Goal: Information Seeking & Learning: Learn about a topic

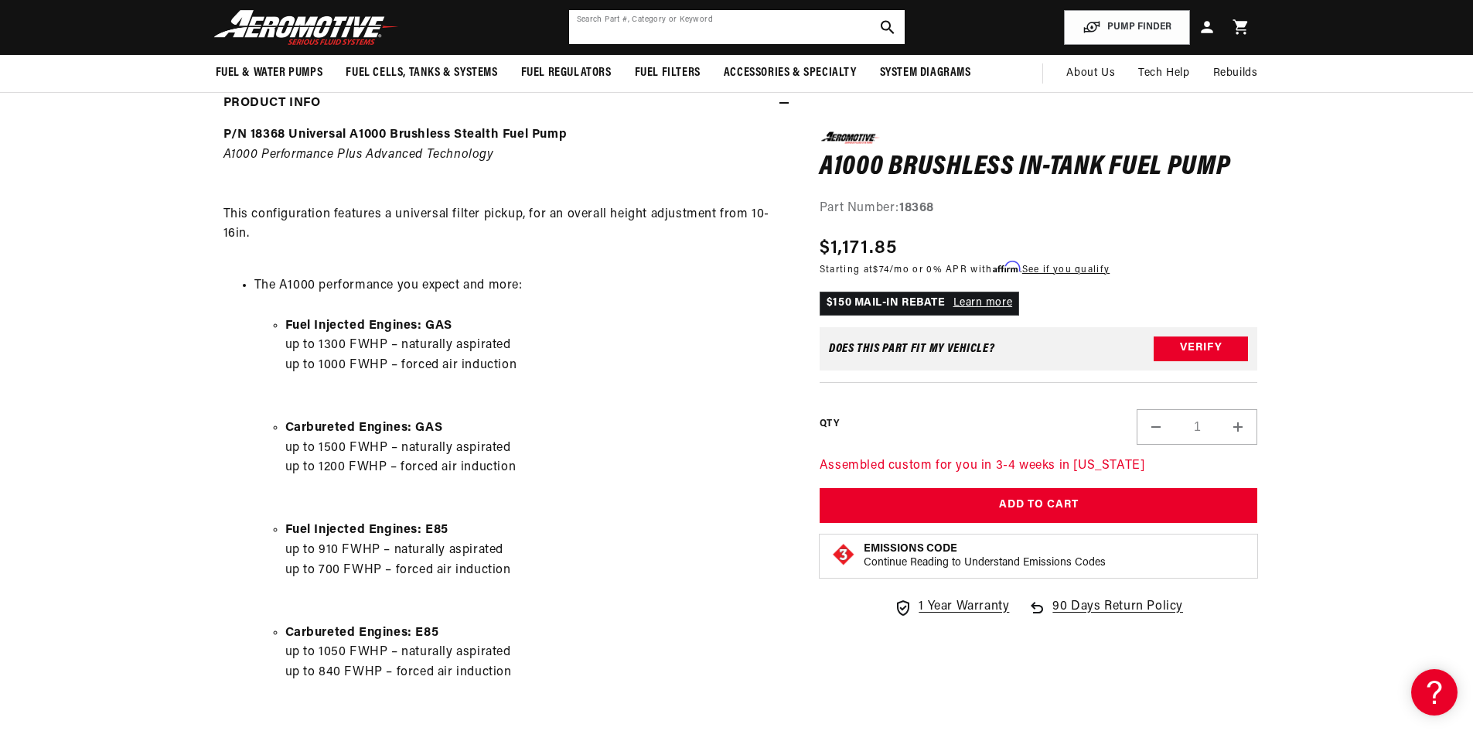
click at [773, 25] on input "text" at bounding box center [737, 27] width 336 height 34
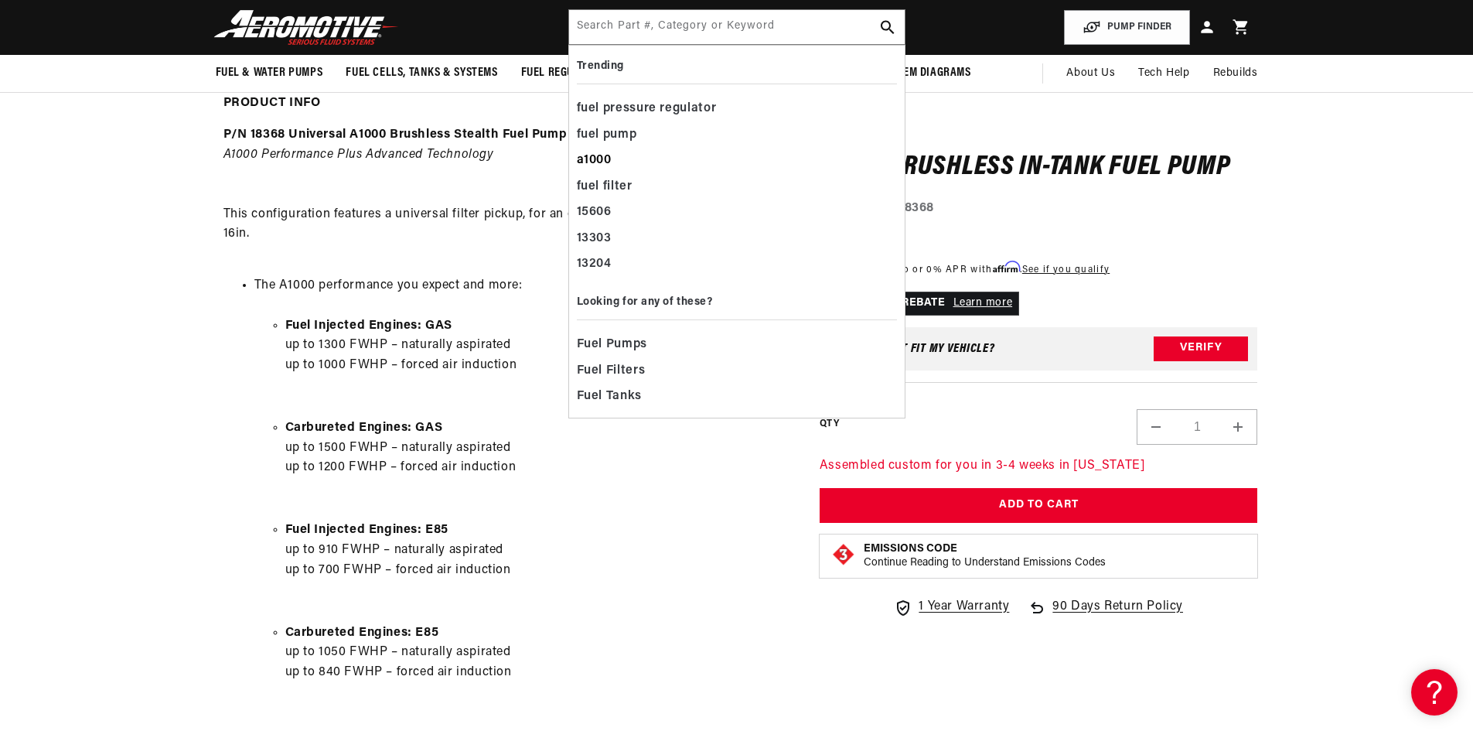
click at [600, 159] on div "a1000" at bounding box center [737, 161] width 320 height 26
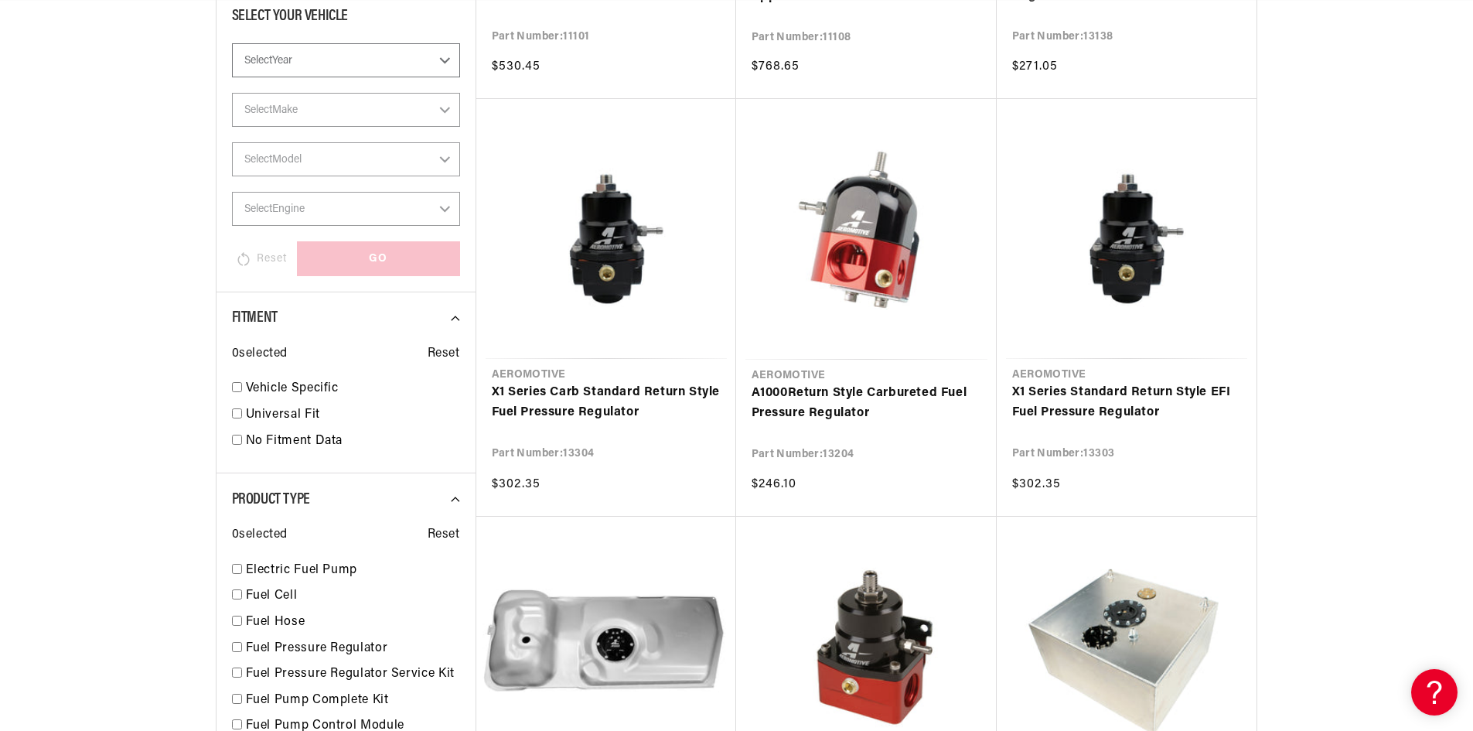
scroll to position [851, 0]
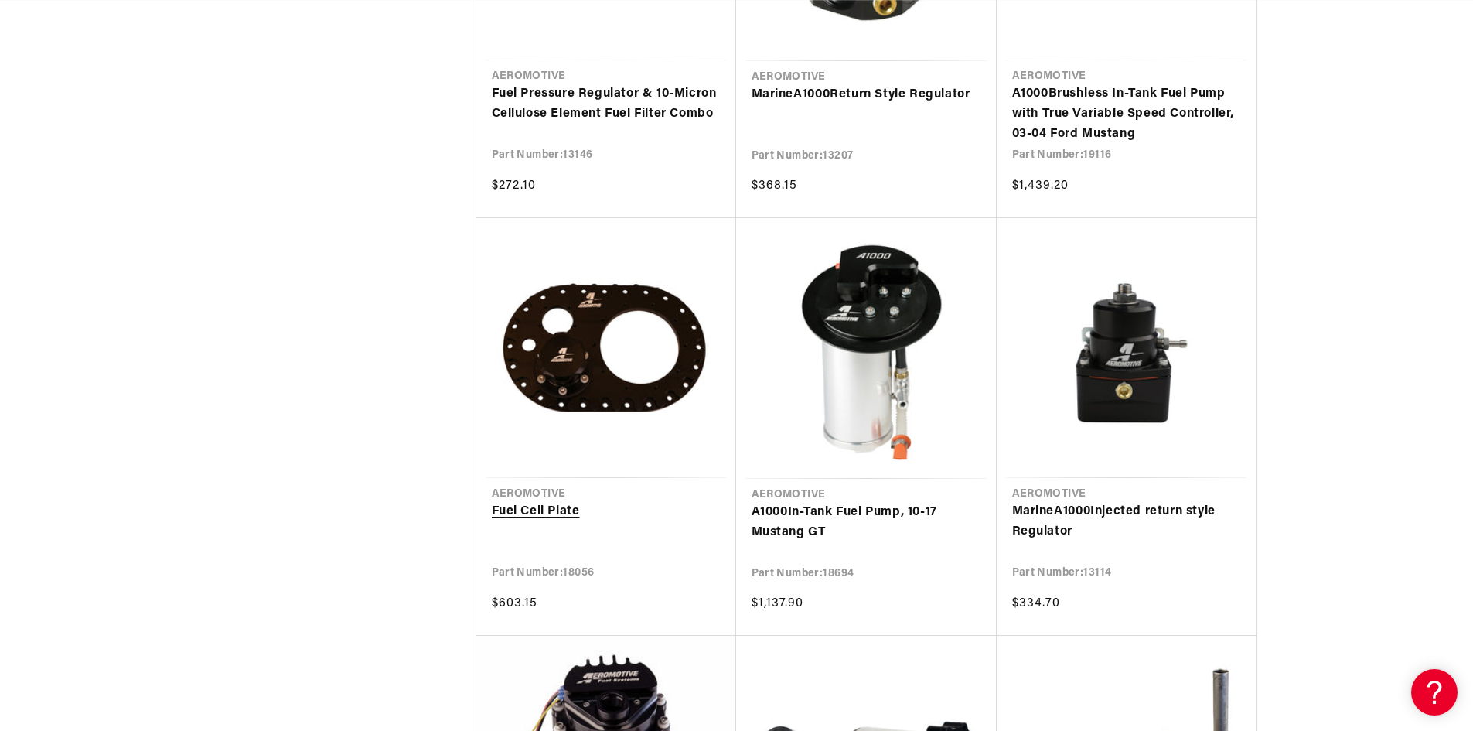
scroll to position [4253, 0]
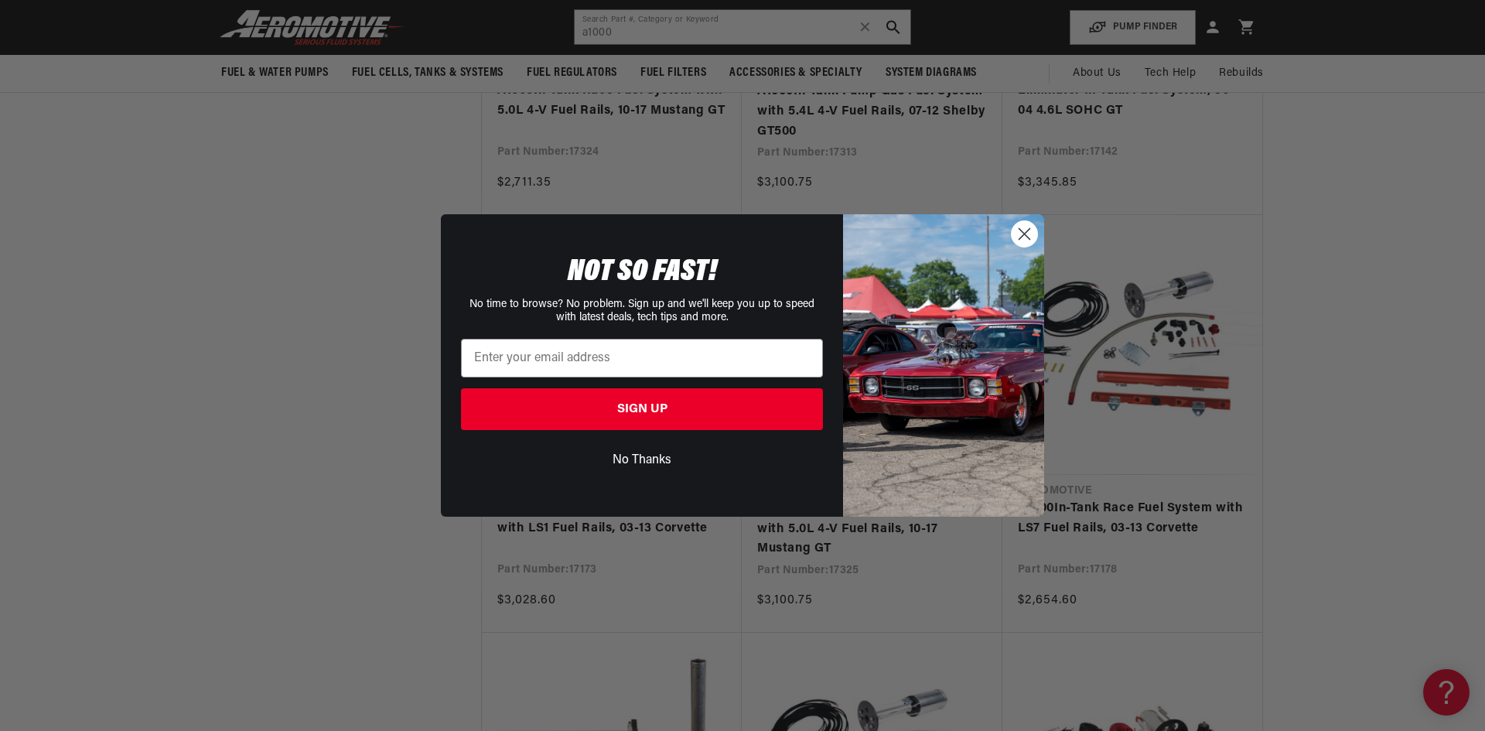
click at [658, 459] on button "No Thanks" at bounding box center [642, 459] width 362 height 29
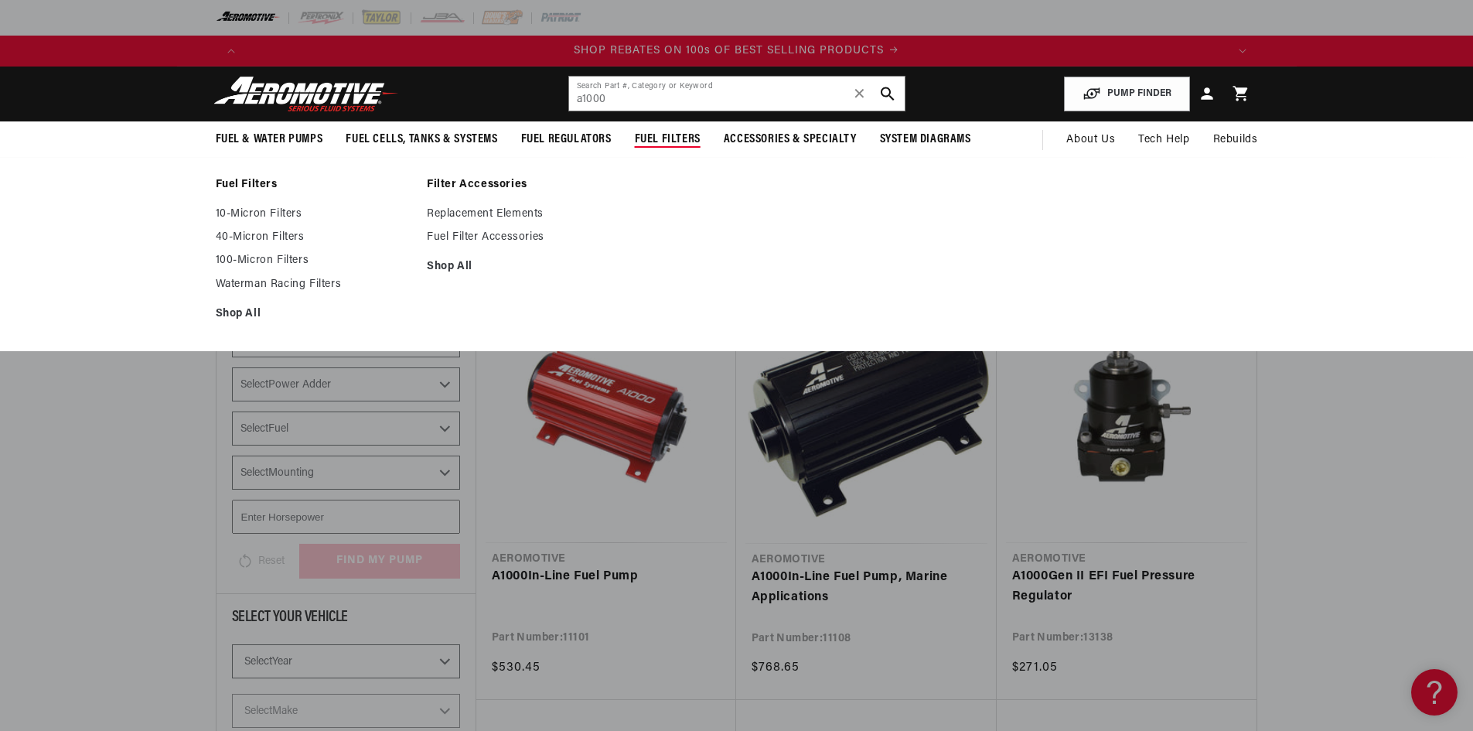
click at [669, 137] on span "Fuel Filters" at bounding box center [668, 139] width 66 height 16
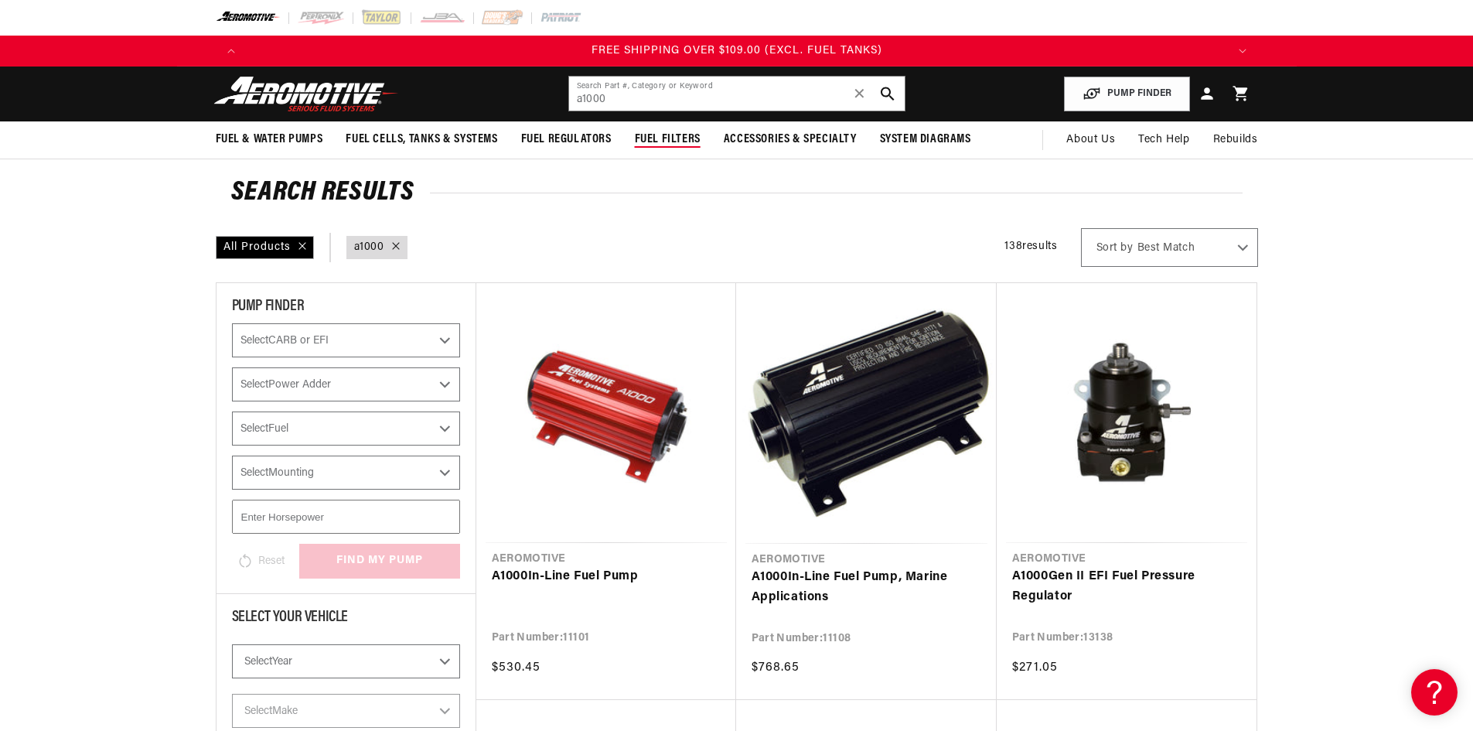
click at [669, 137] on span "Fuel Filters" at bounding box center [668, 139] width 66 height 16
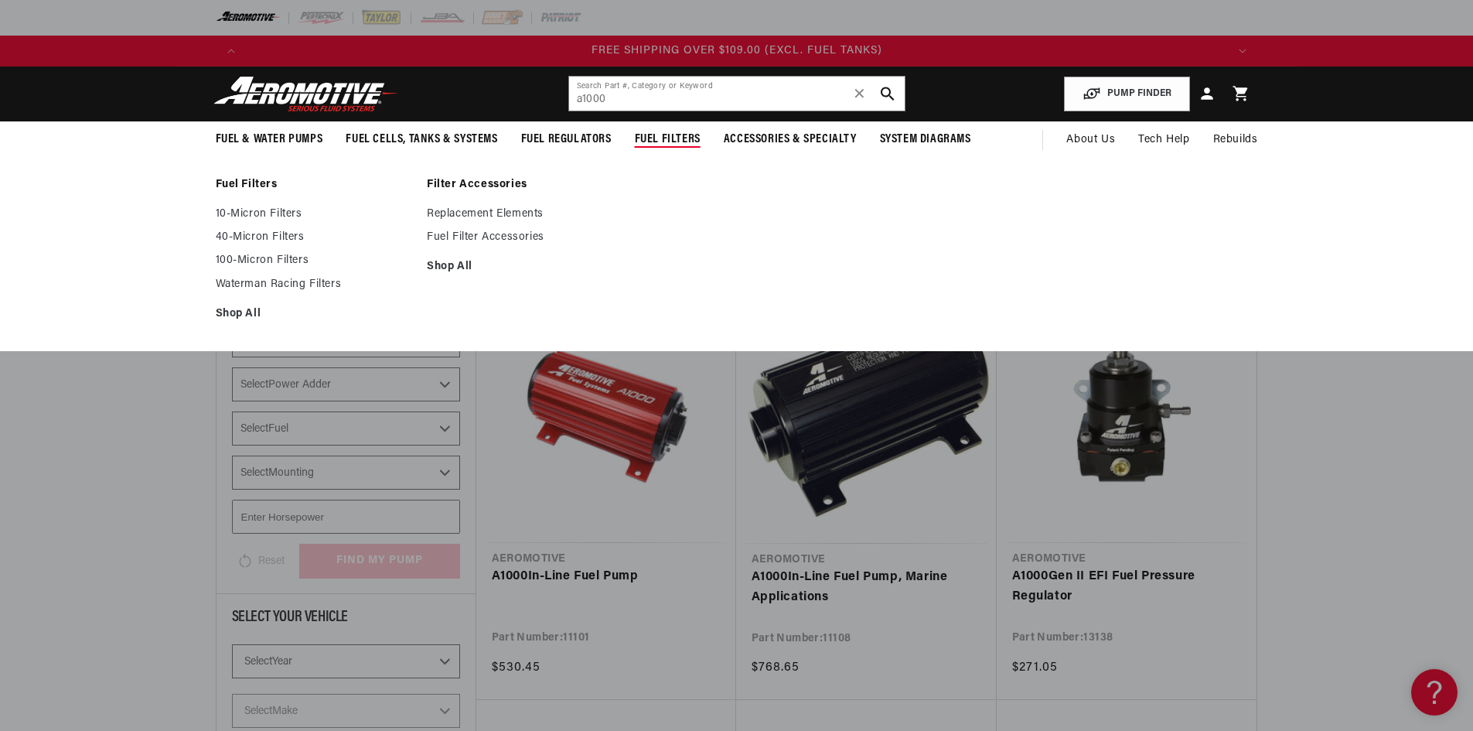
click at [668, 141] on span "Fuel Filters" at bounding box center [668, 139] width 66 height 16
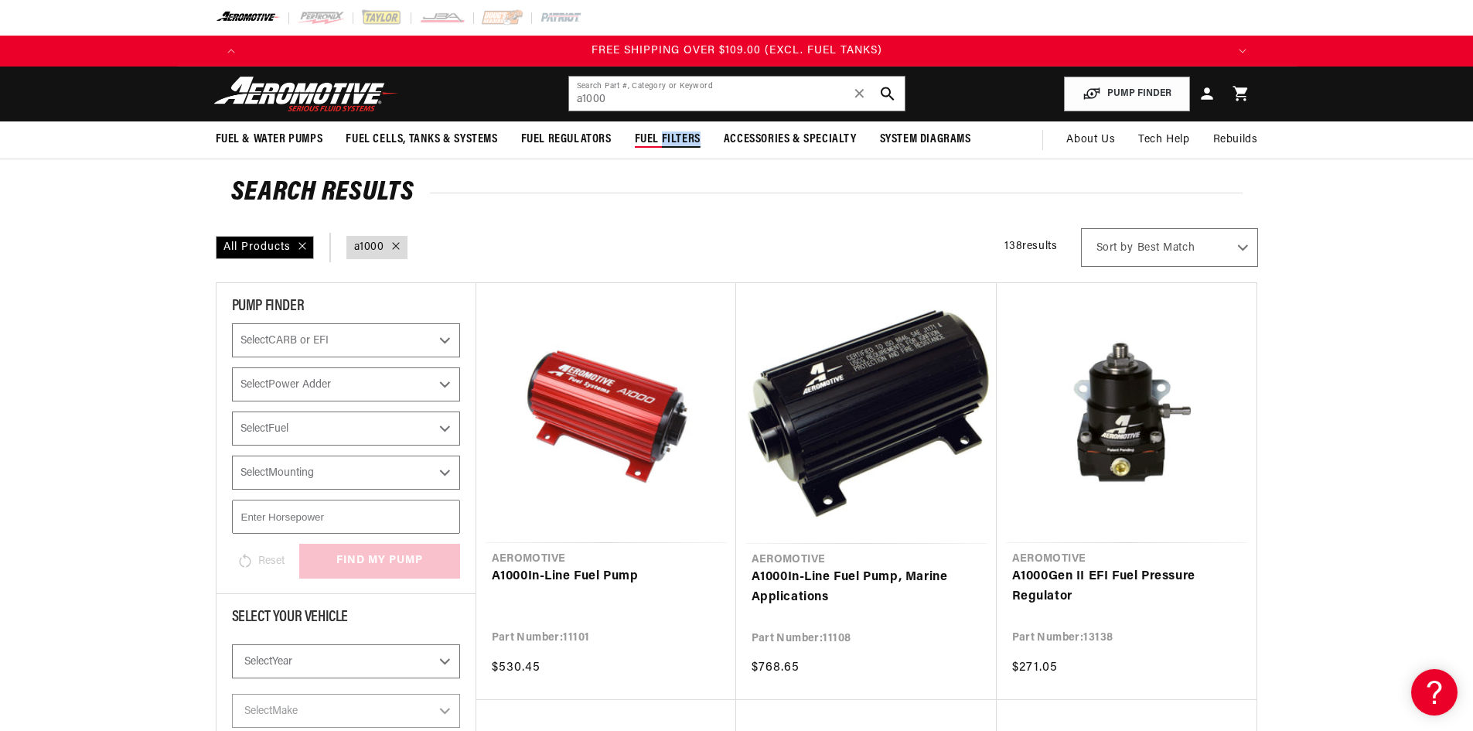
click at [668, 141] on span "Fuel Filters" at bounding box center [668, 139] width 66 height 16
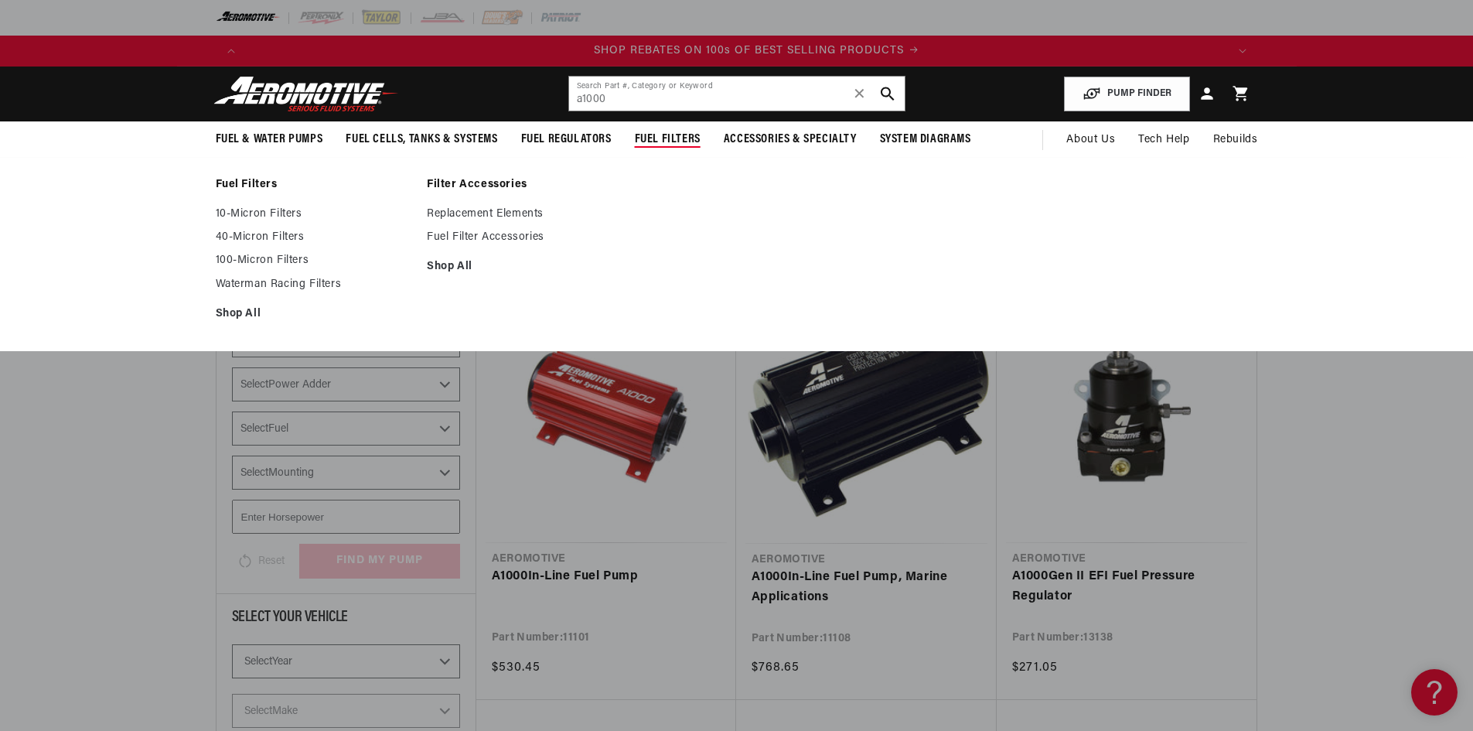
click at [659, 167] on div "Fuel Filters 10-Micron Filters 40-Micron Filters 100-Micron Filters Shop All Sh…" at bounding box center [736, 254] width 1473 height 194
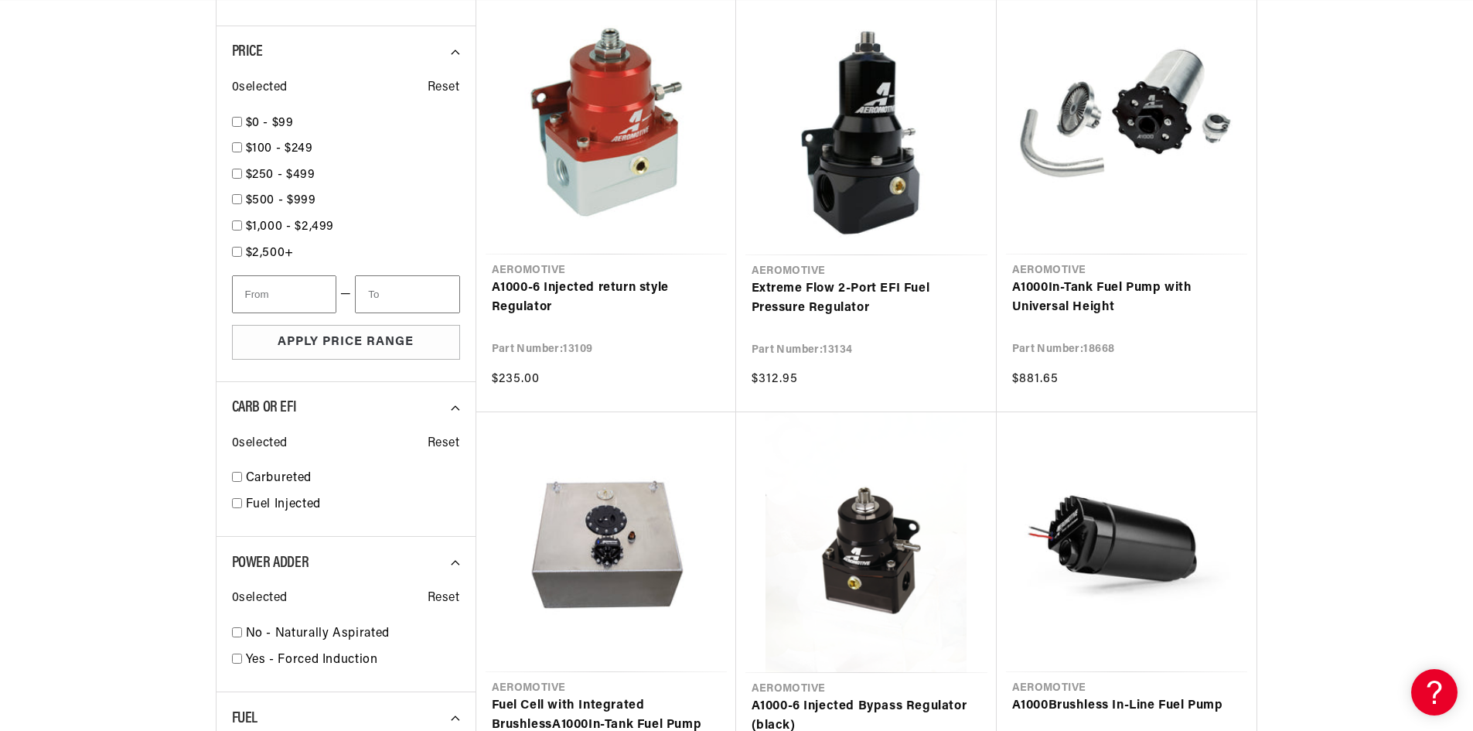
scroll to position [1546, 0]
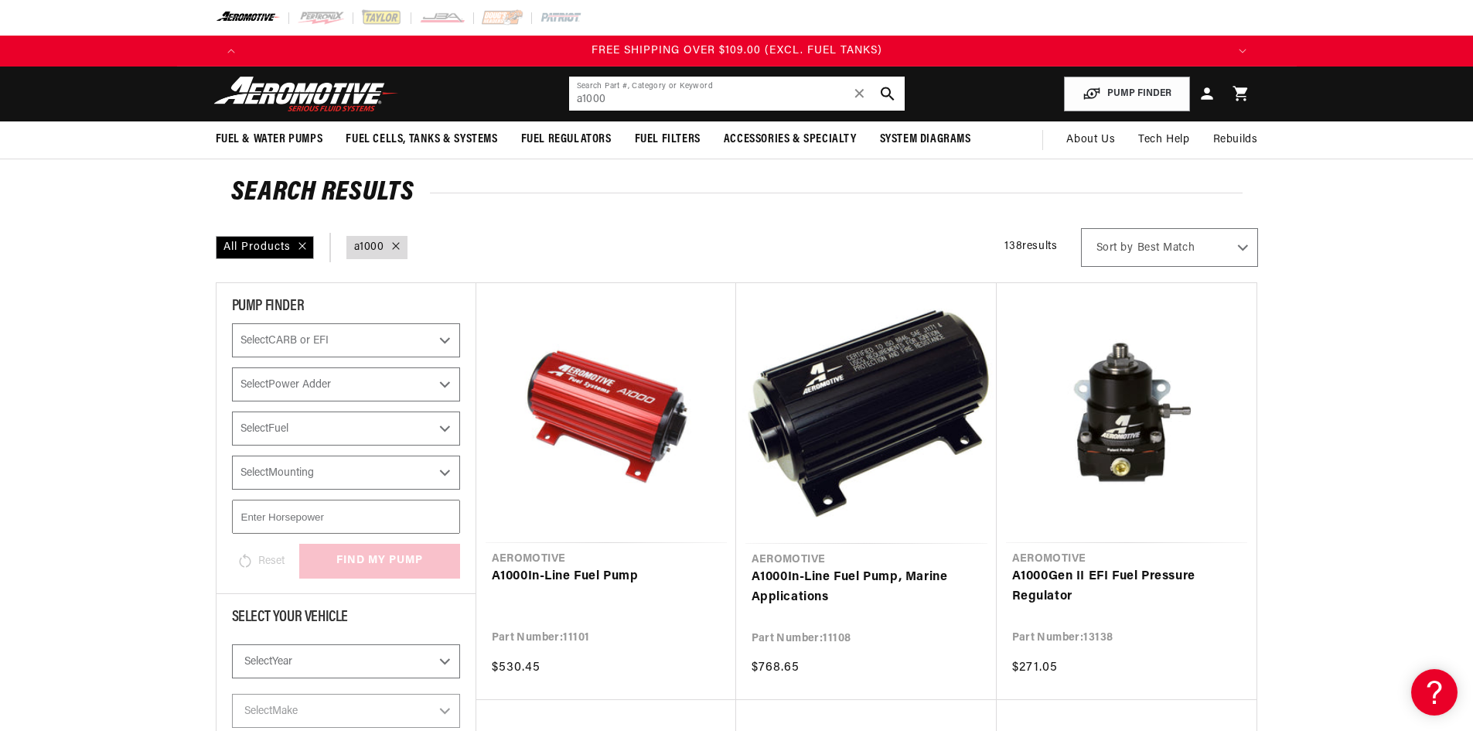
click at [623, 99] on input "a1000" at bounding box center [737, 94] width 336 height 34
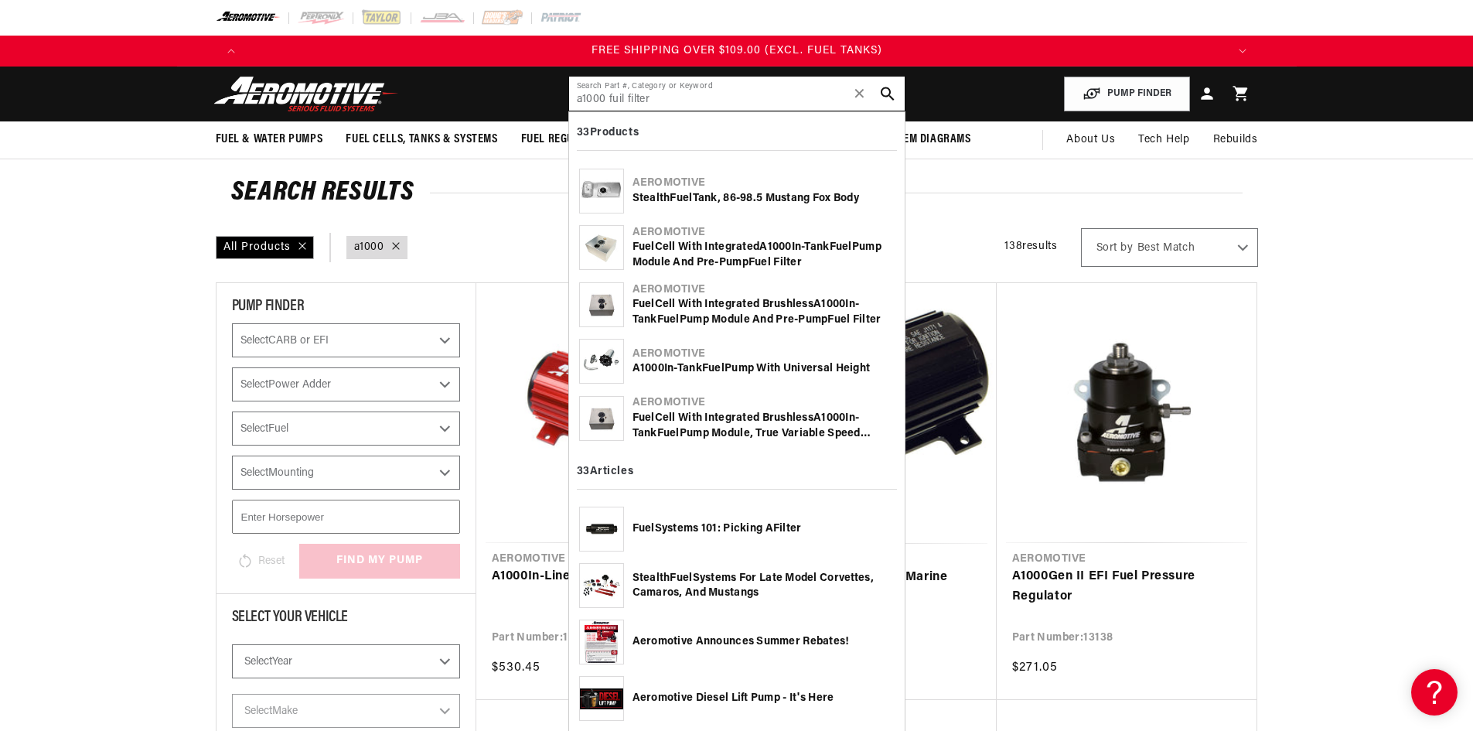
click at [619, 99] on input "a1000 fuil filter" at bounding box center [737, 94] width 336 height 34
type input "a1000 fuel filter"
click at [888, 92] on icon "search button" at bounding box center [887, 94] width 15 height 15
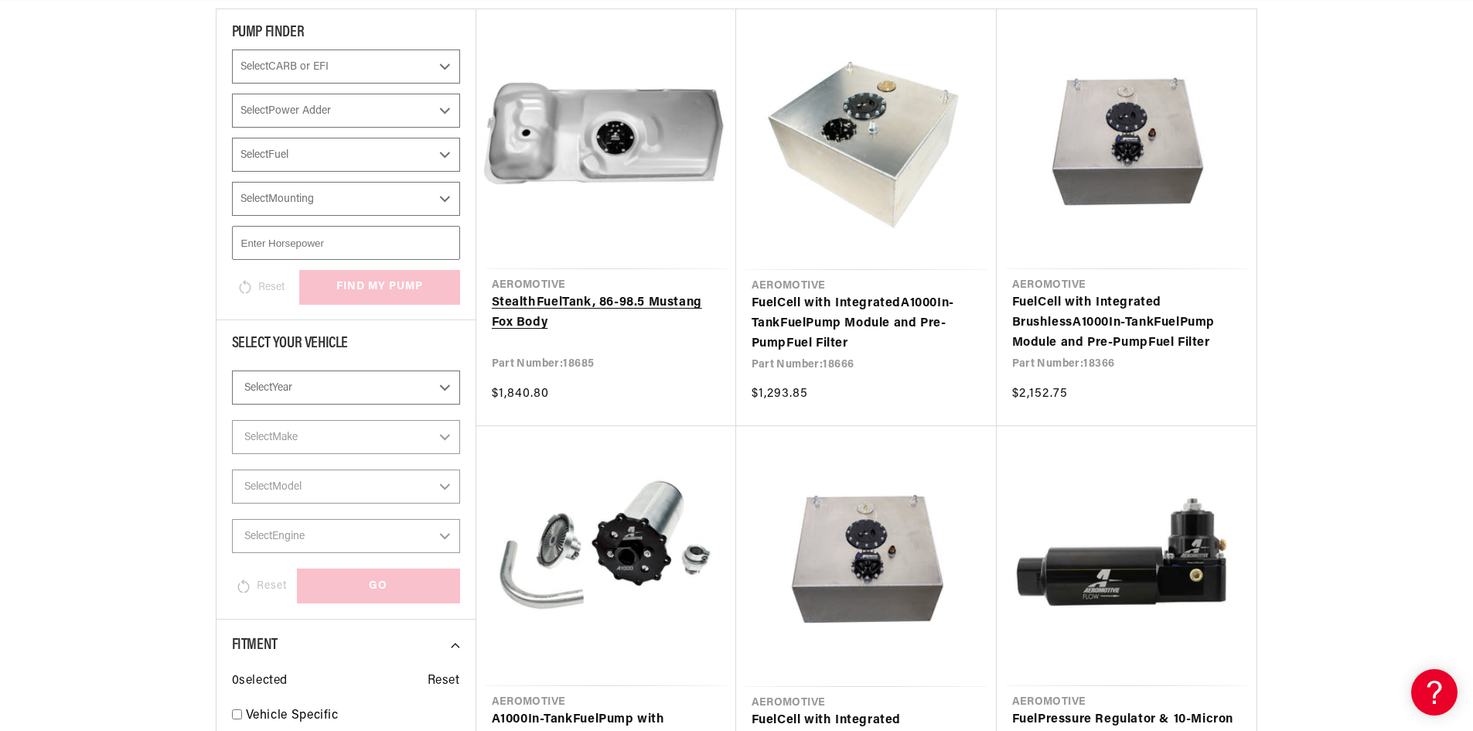
scroll to position [309, 0]
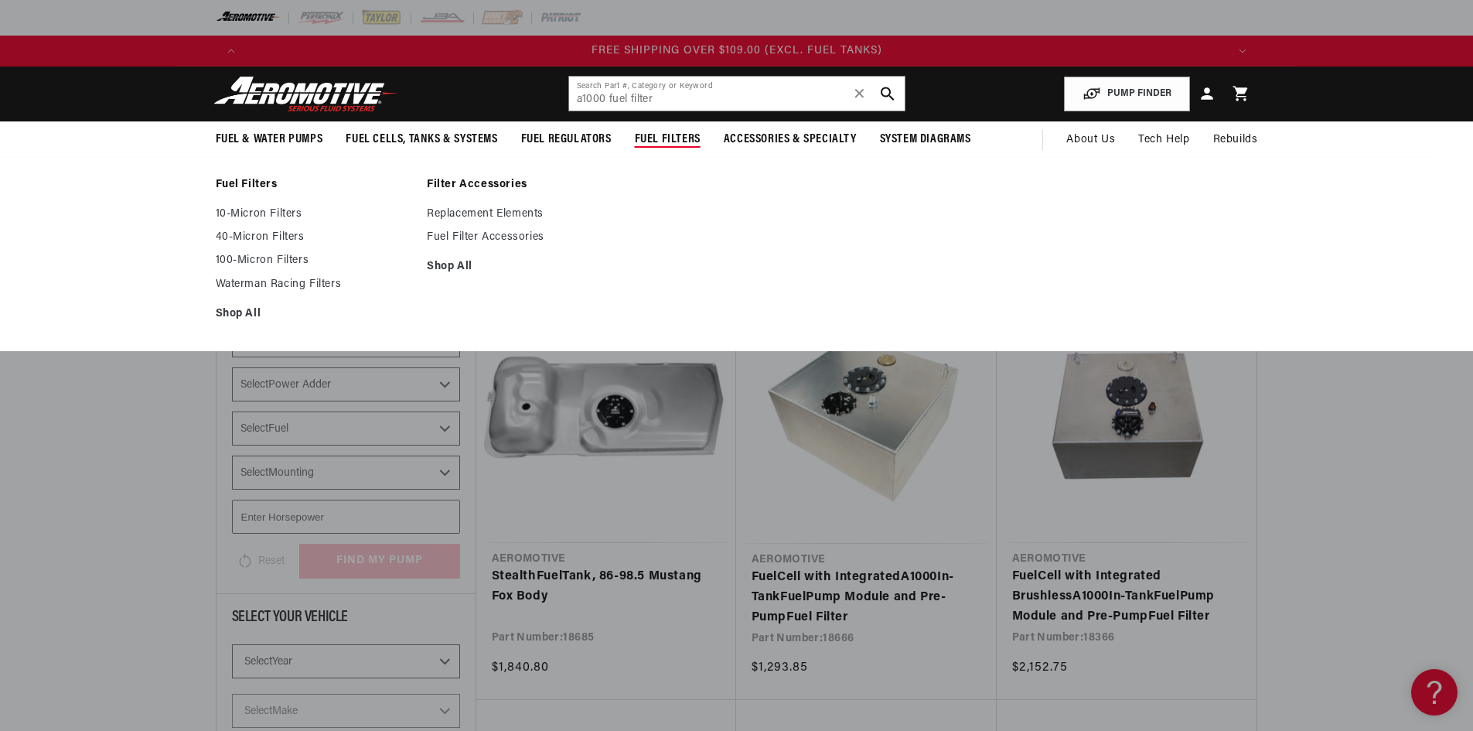
click at [682, 138] on span "Fuel Filters" at bounding box center [668, 139] width 66 height 16
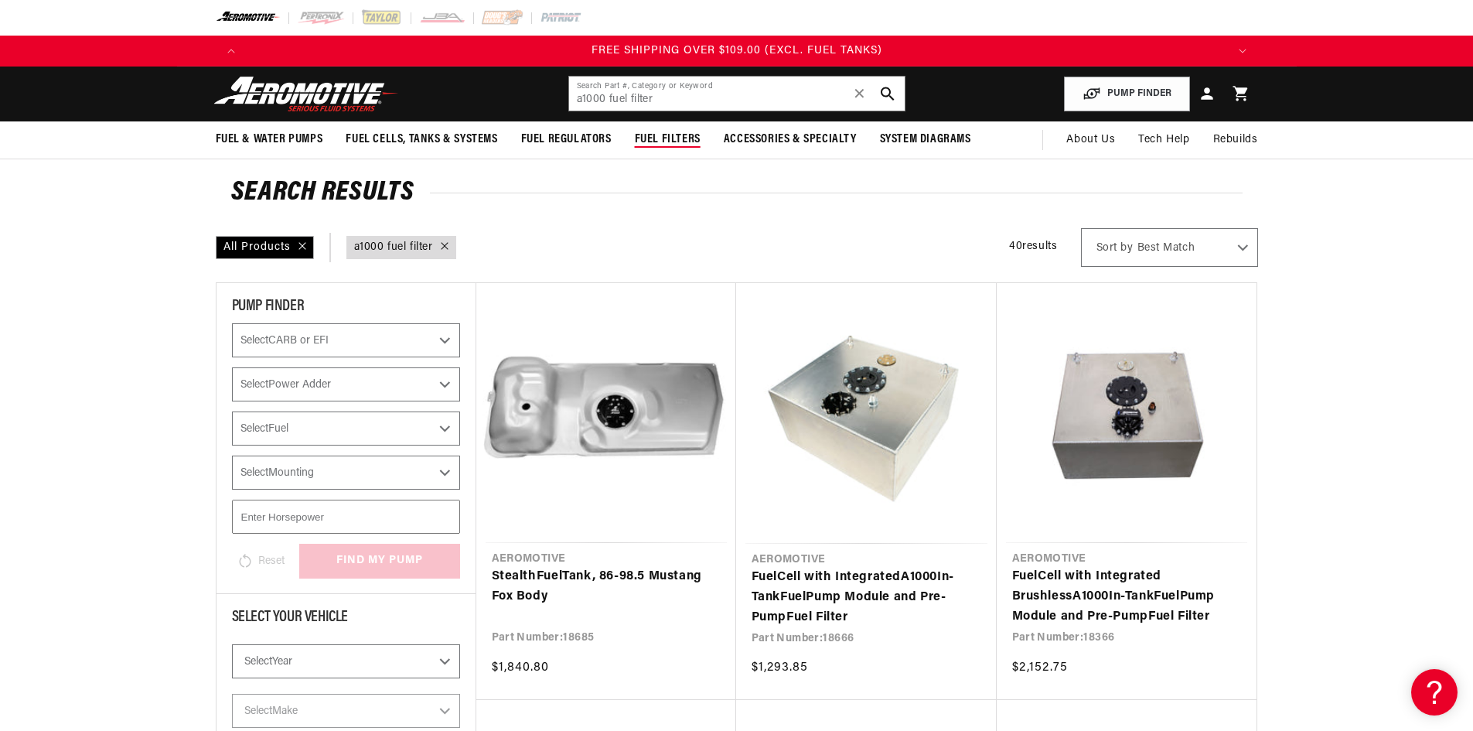
click at [661, 148] on summary "Fuel Filters" at bounding box center [667, 139] width 89 height 36
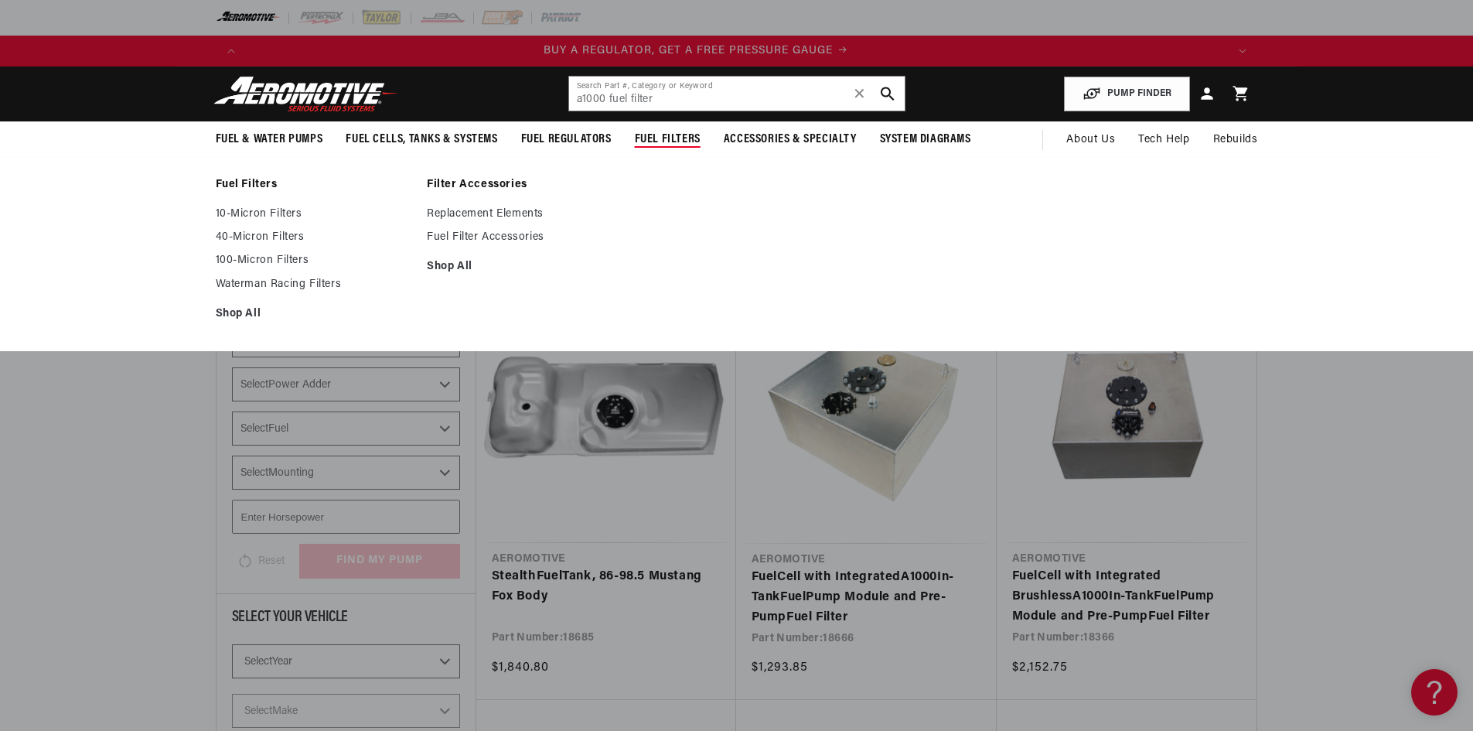
click at [660, 144] on span "Fuel Filters" at bounding box center [668, 139] width 66 height 16
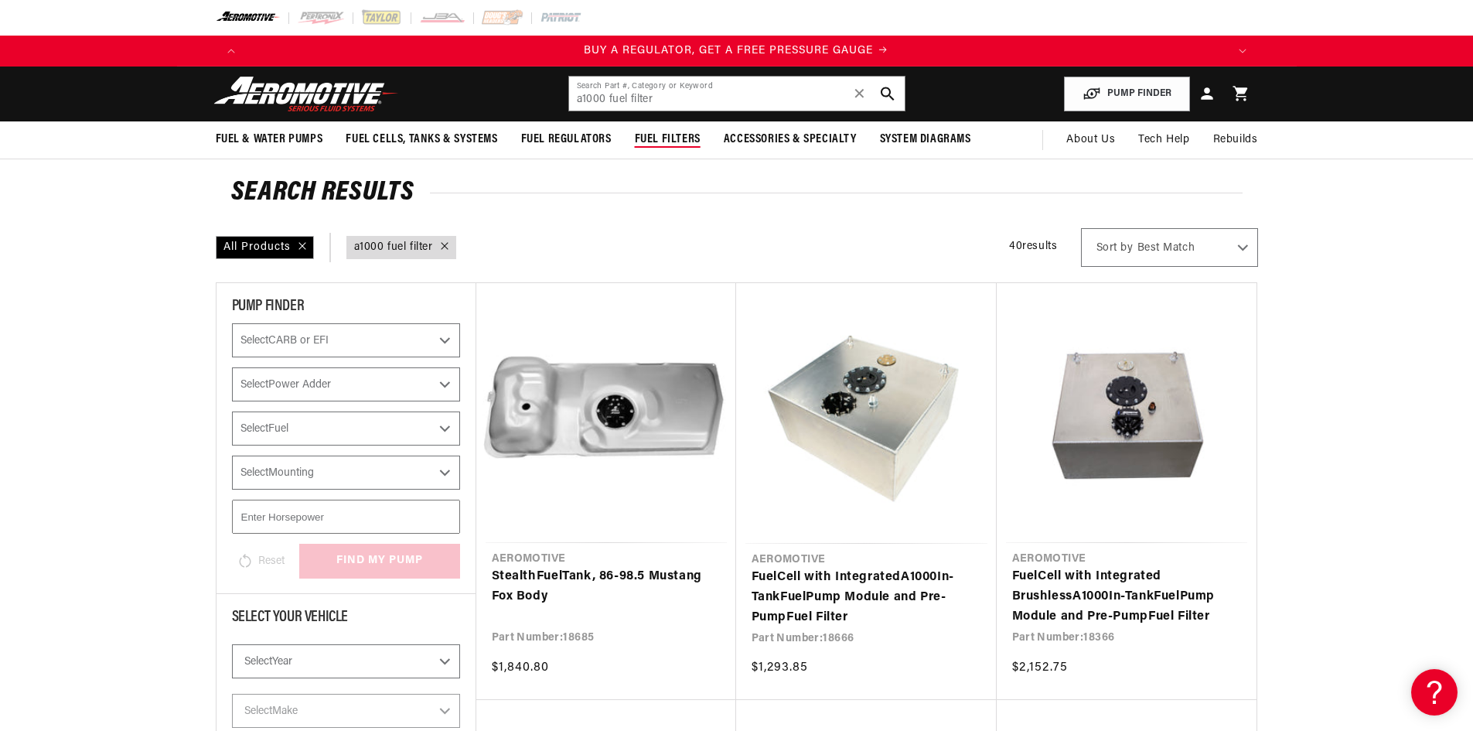
scroll to position [0, 0]
click at [656, 148] on summary "Fuel Filters" at bounding box center [667, 139] width 89 height 36
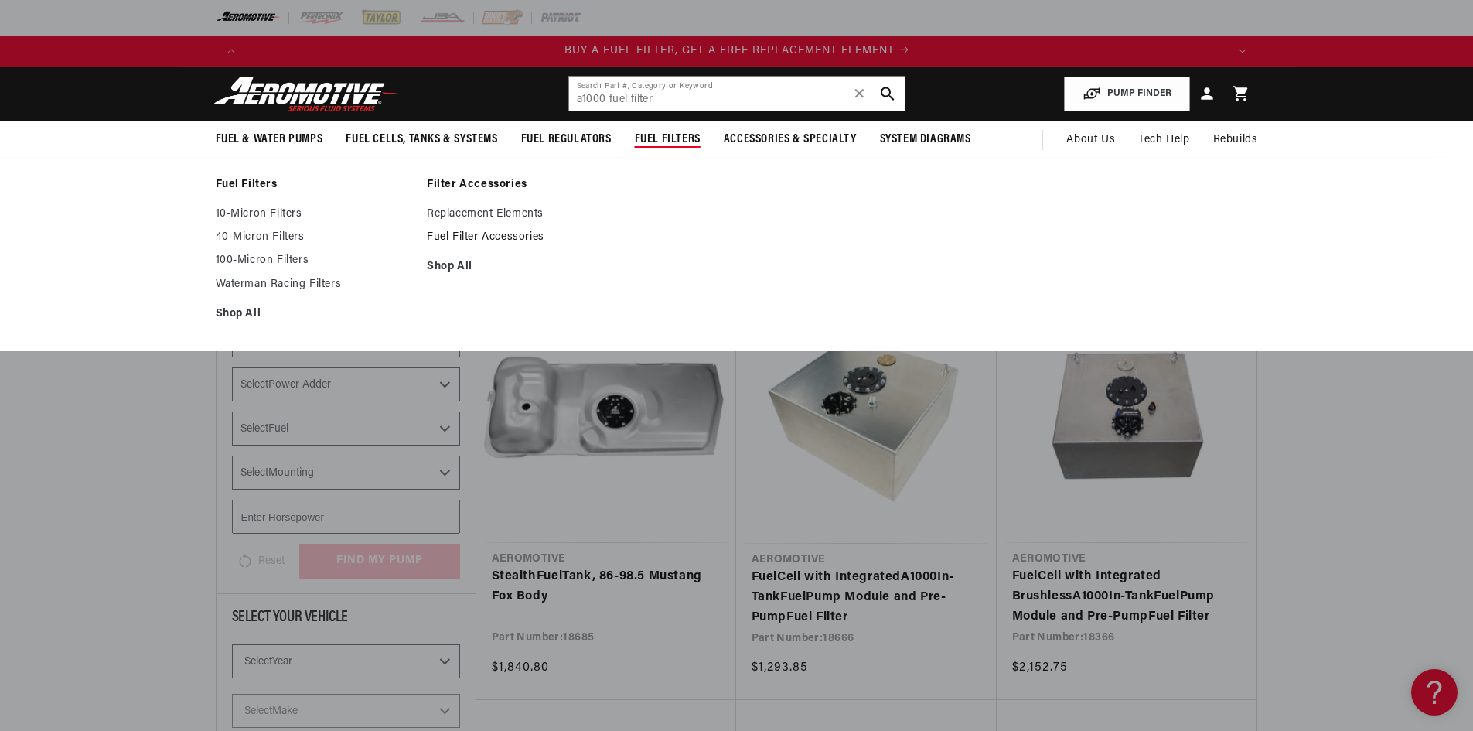
scroll to position [0, 980]
click at [240, 312] on link "Shop All" at bounding box center [314, 314] width 196 height 14
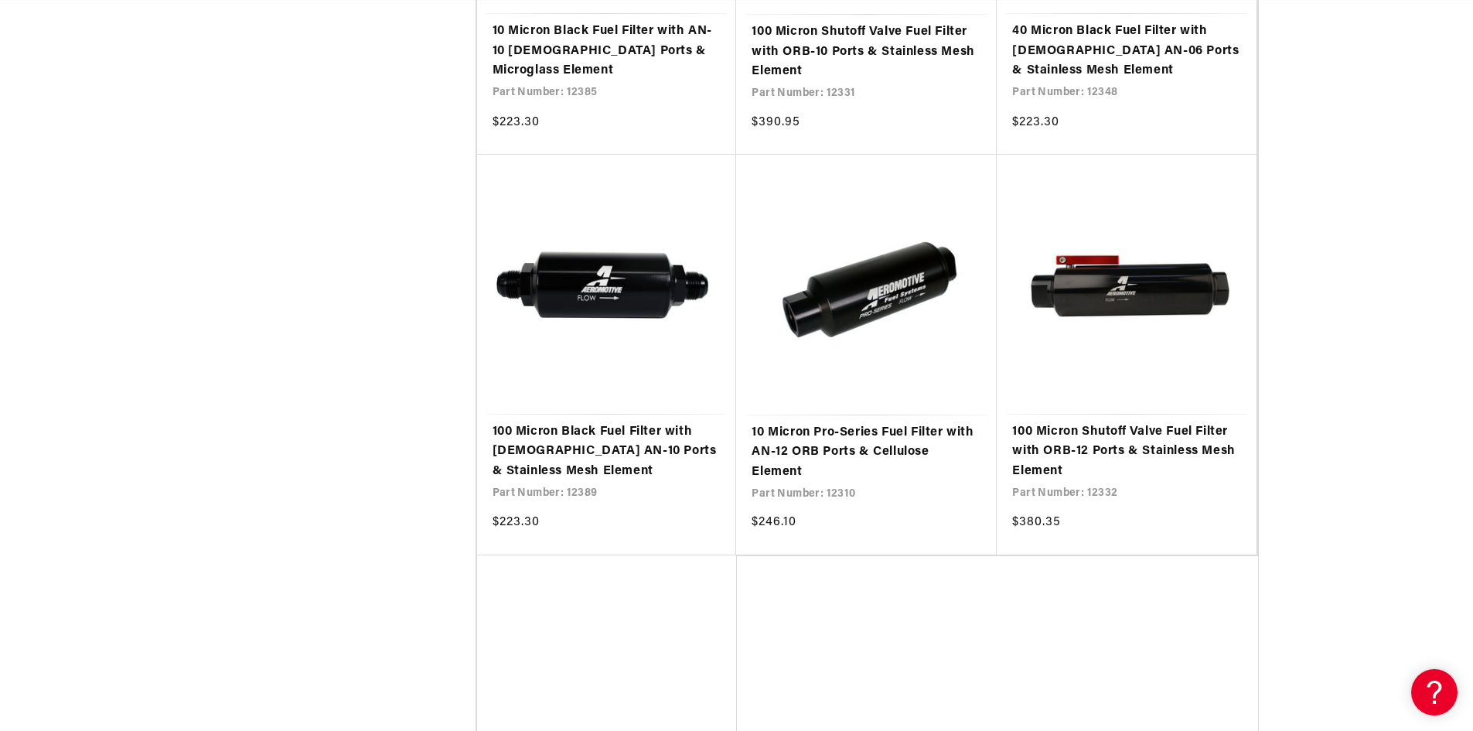
scroll to position [3093, 0]
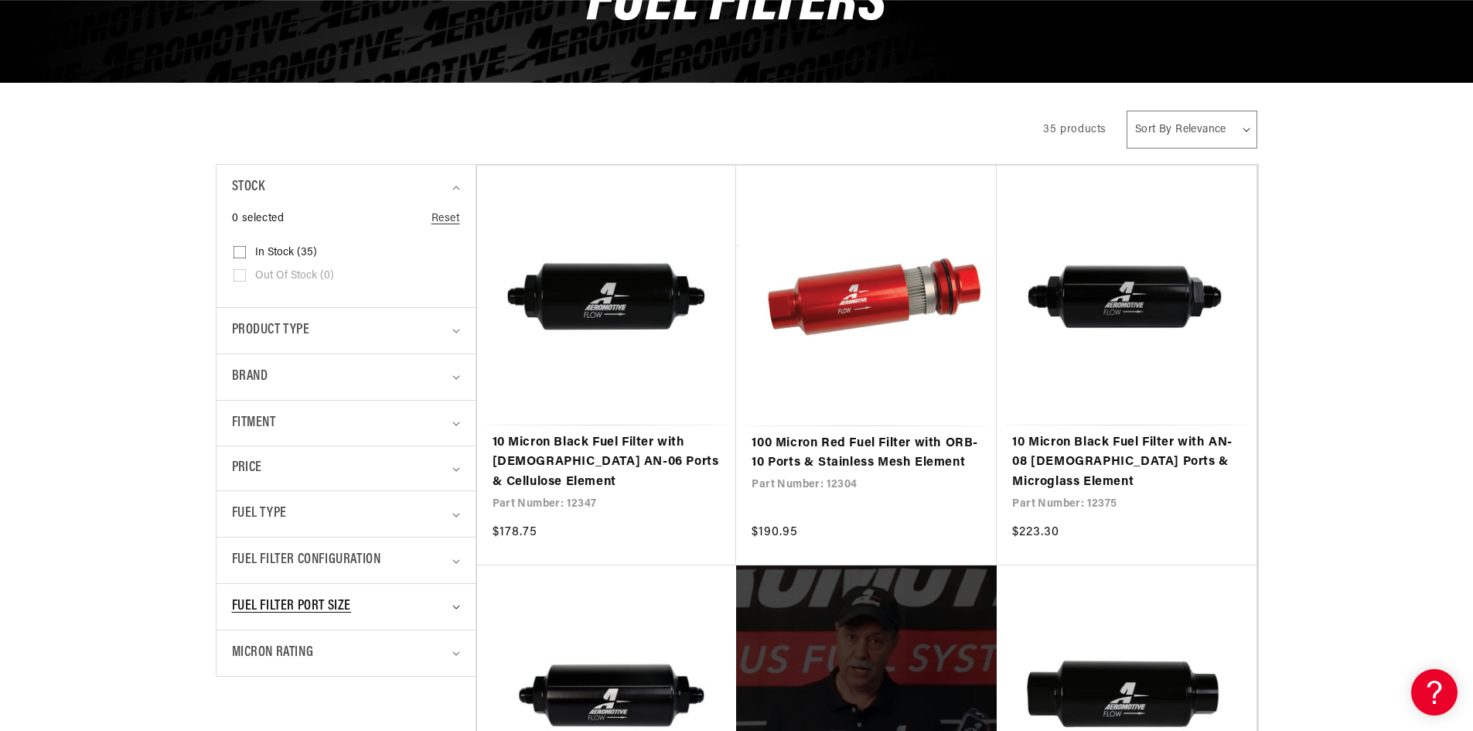
click at [288, 604] on span "Fuel Filter Port Size" at bounding box center [292, 606] width 120 height 22
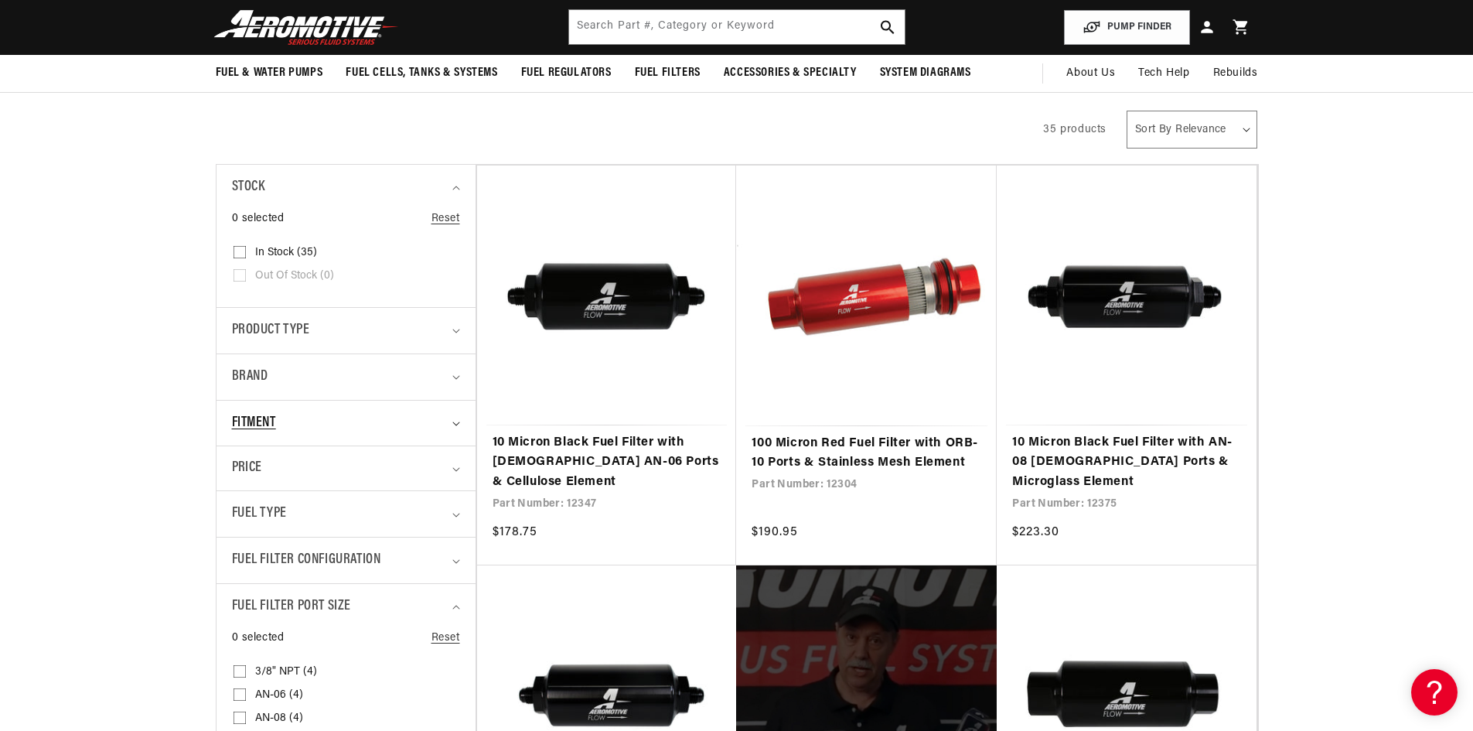
click at [281, 421] on div "Fitment" at bounding box center [339, 423] width 215 height 22
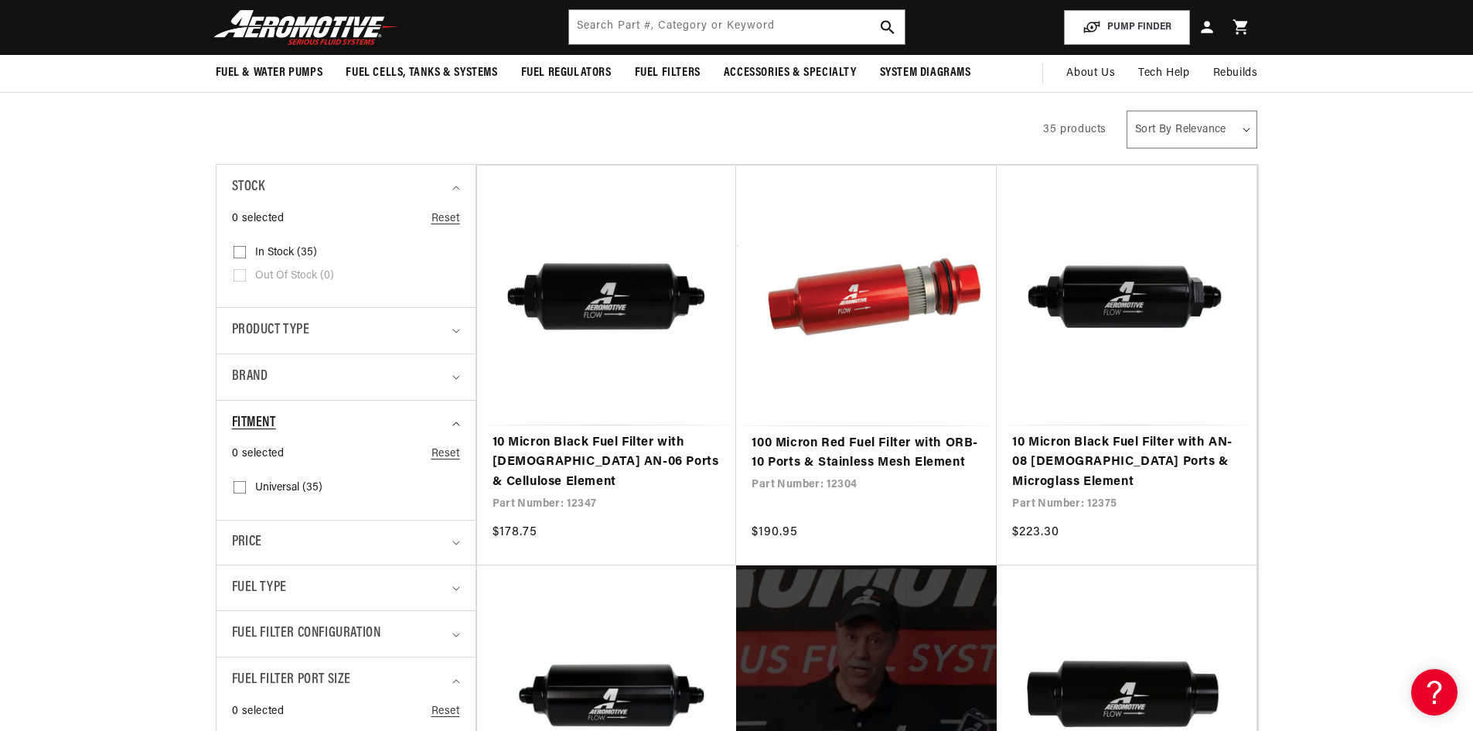
click at [281, 424] on div "Fitment" at bounding box center [339, 423] width 215 height 22
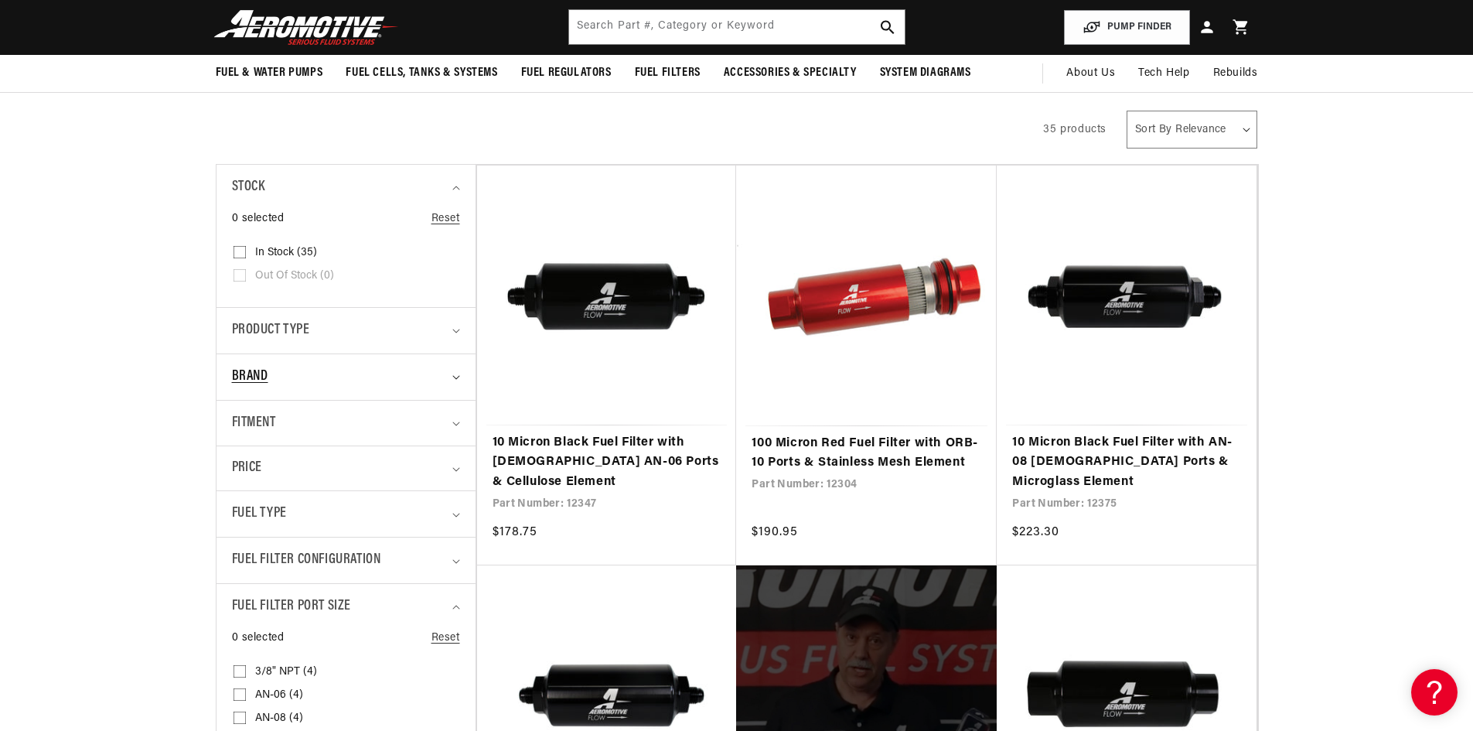
click at [319, 382] on div "Brand" at bounding box center [339, 377] width 215 height 22
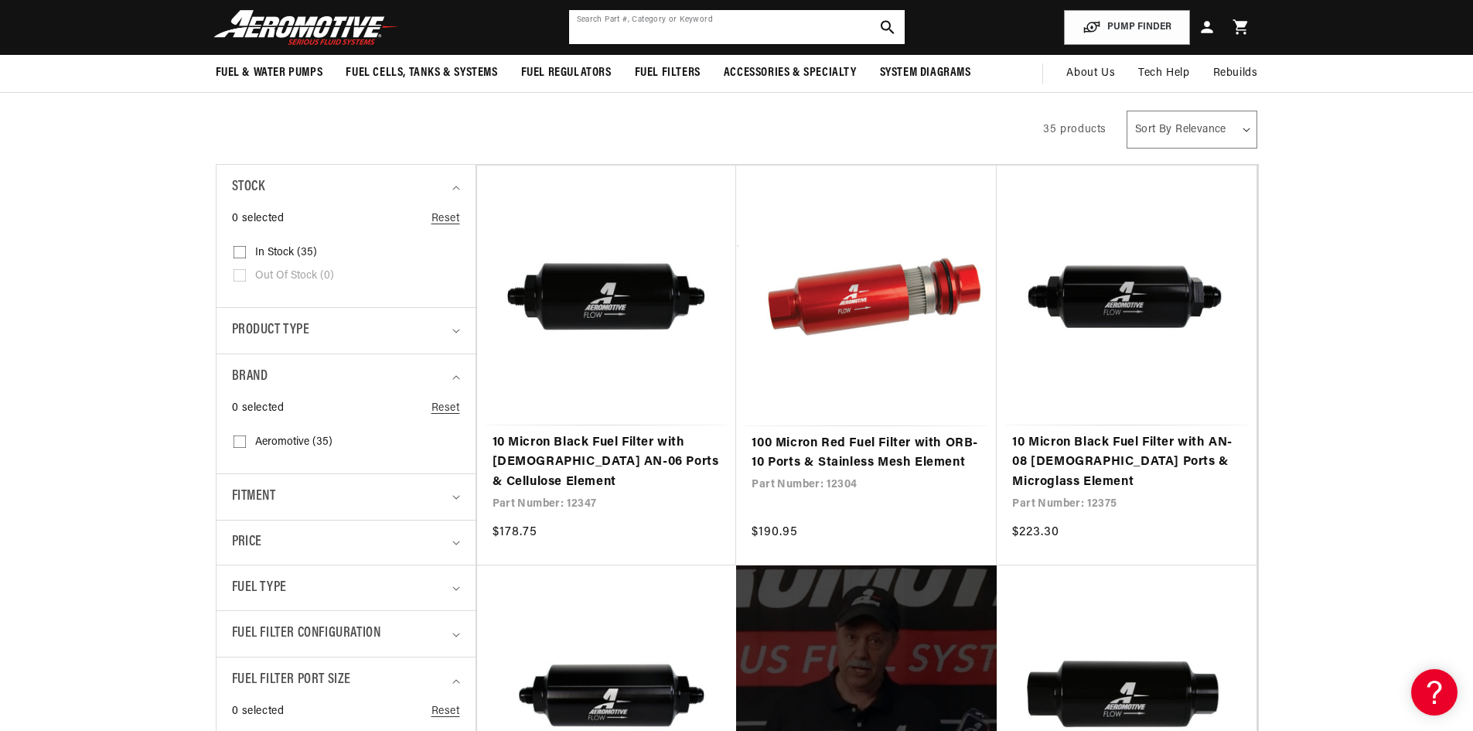
click at [598, 26] on input "text" at bounding box center [737, 27] width 336 height 34
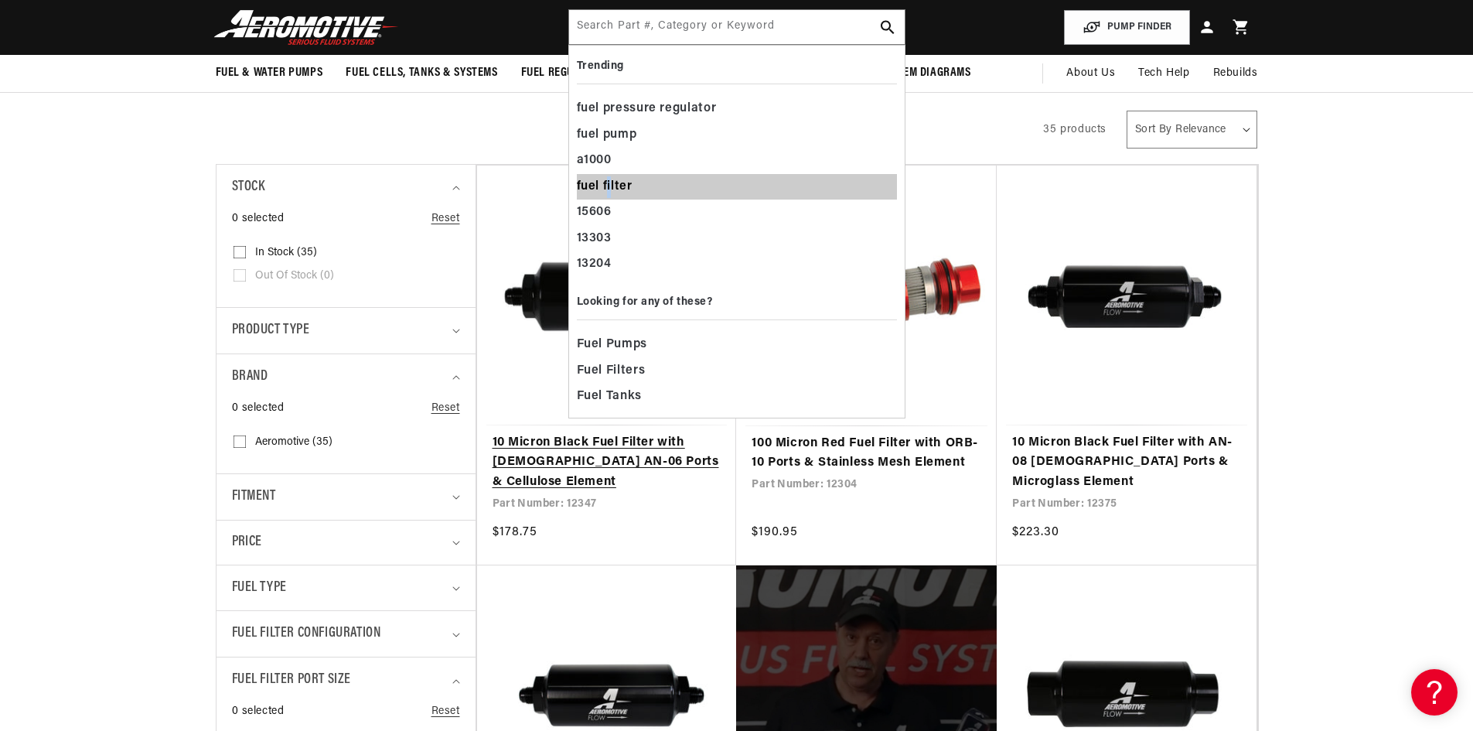
click at [610, 185] on div "fuel filter" at bounding box center [737, 187] width 320 height 26
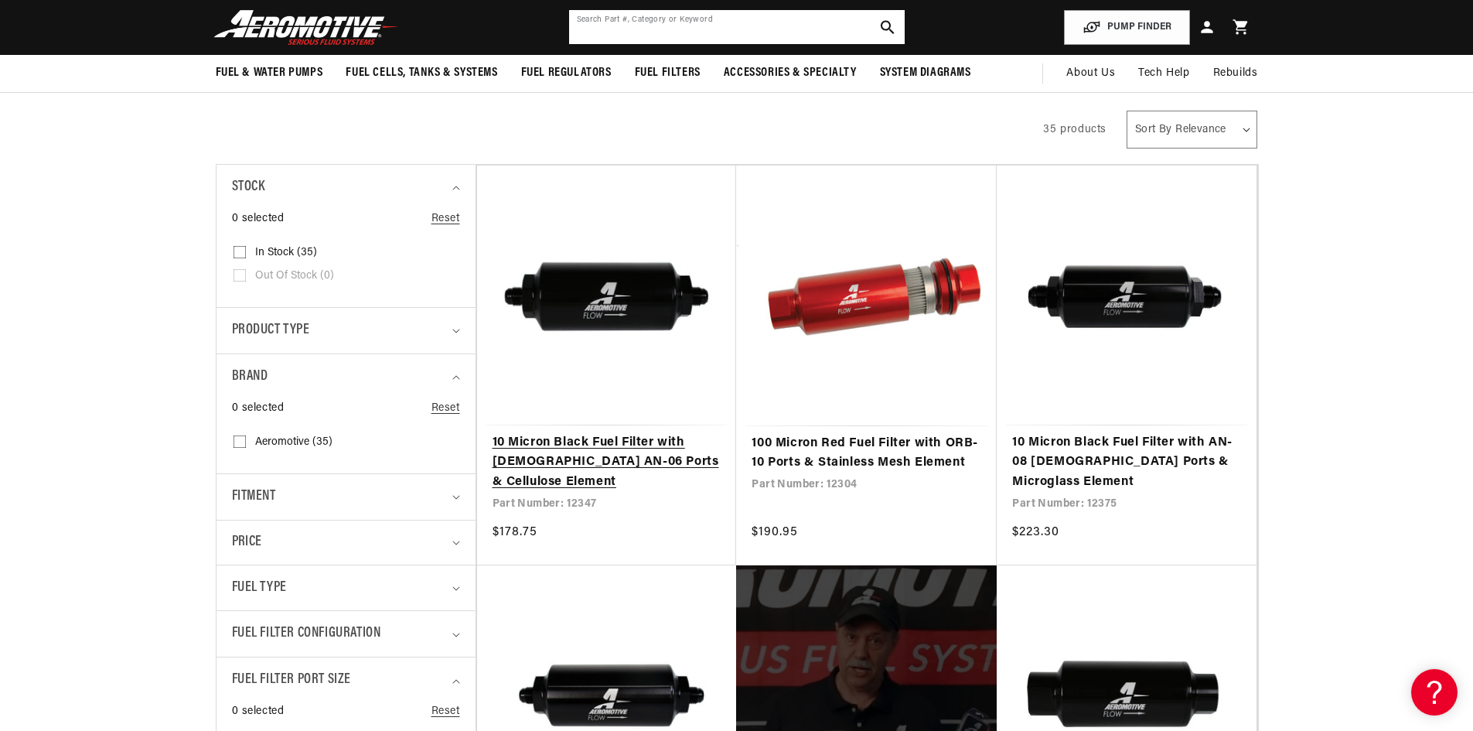
scroll to position [0, 2860]
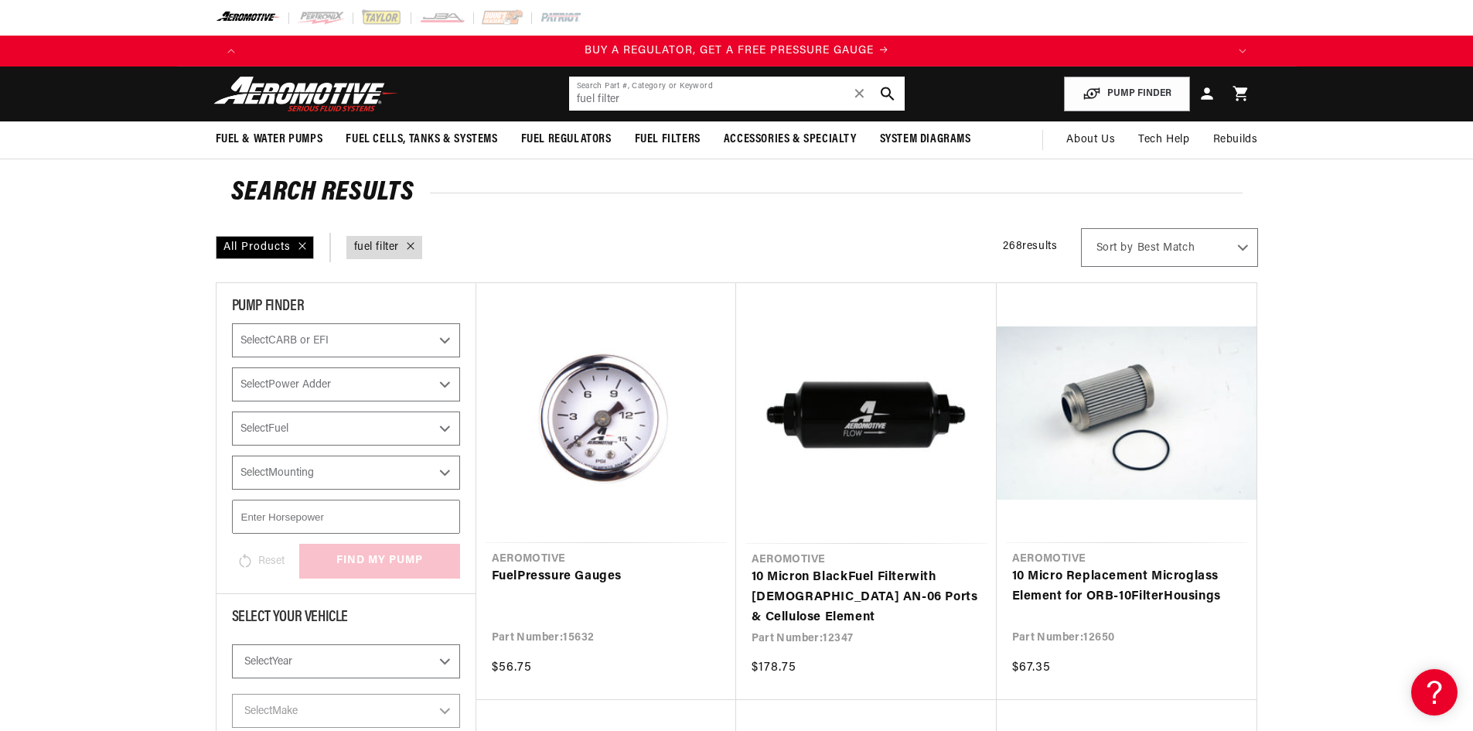
click at [574, 100] on input "fuel filter" at bounding box center [737, 94] width 336 height 34
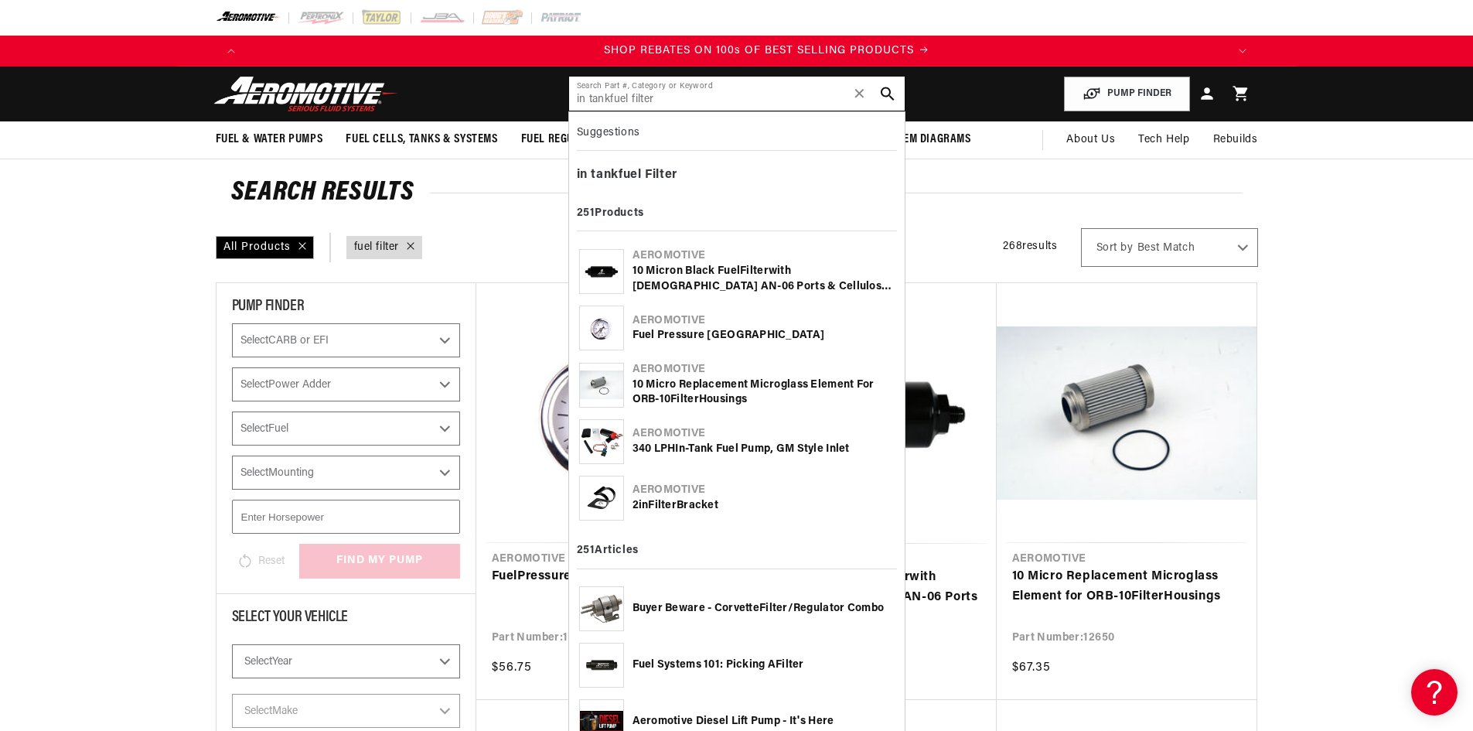
scroll to position [0, 1961]
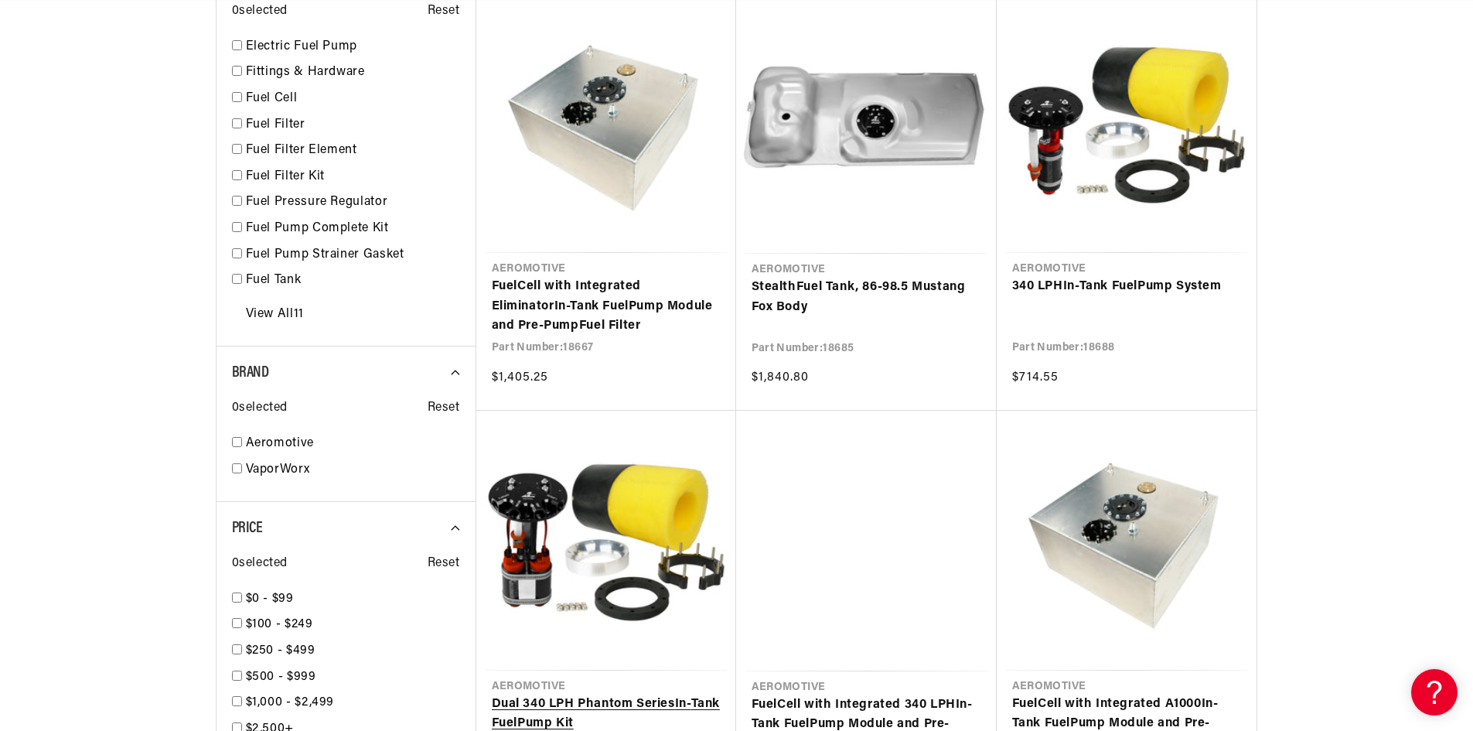
scroll to position [1237, 0]
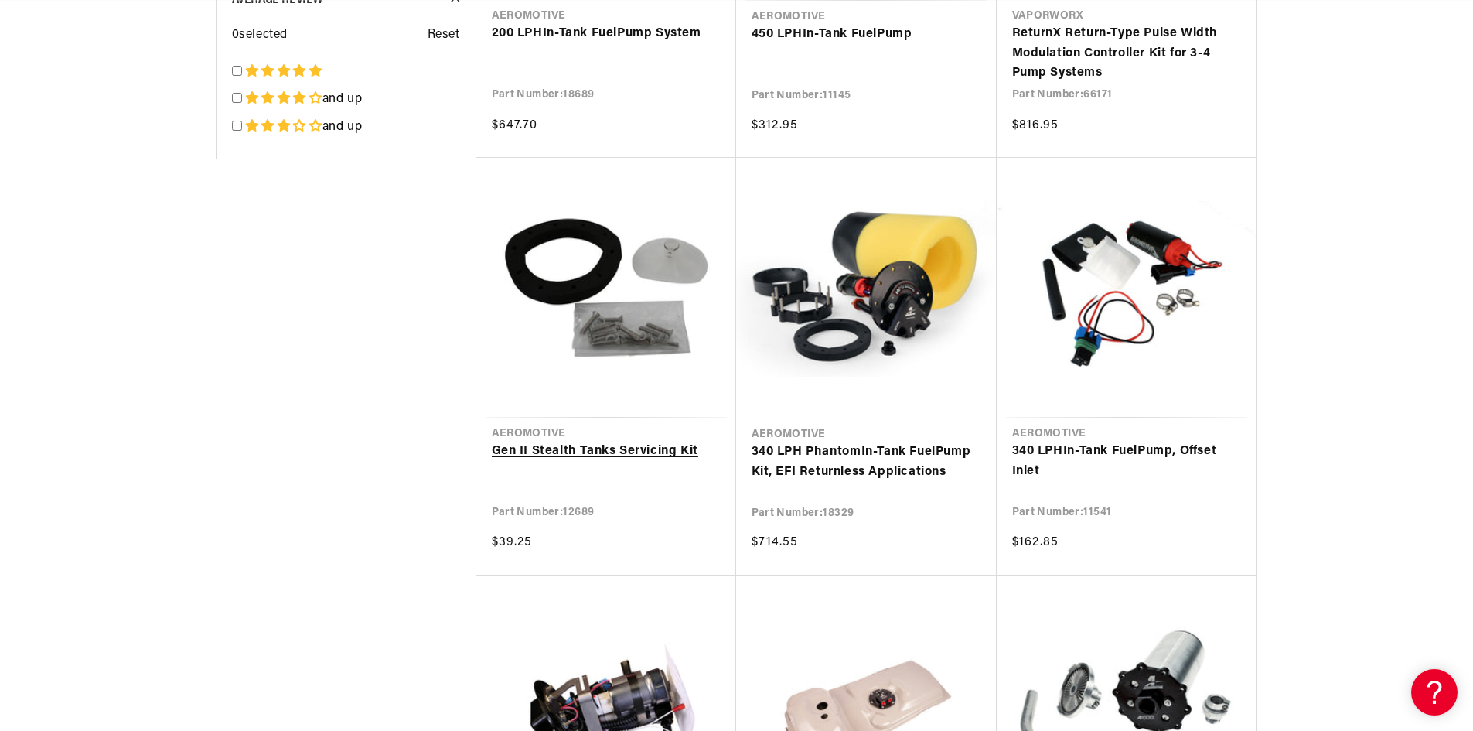
scroll to position [0, 2941]
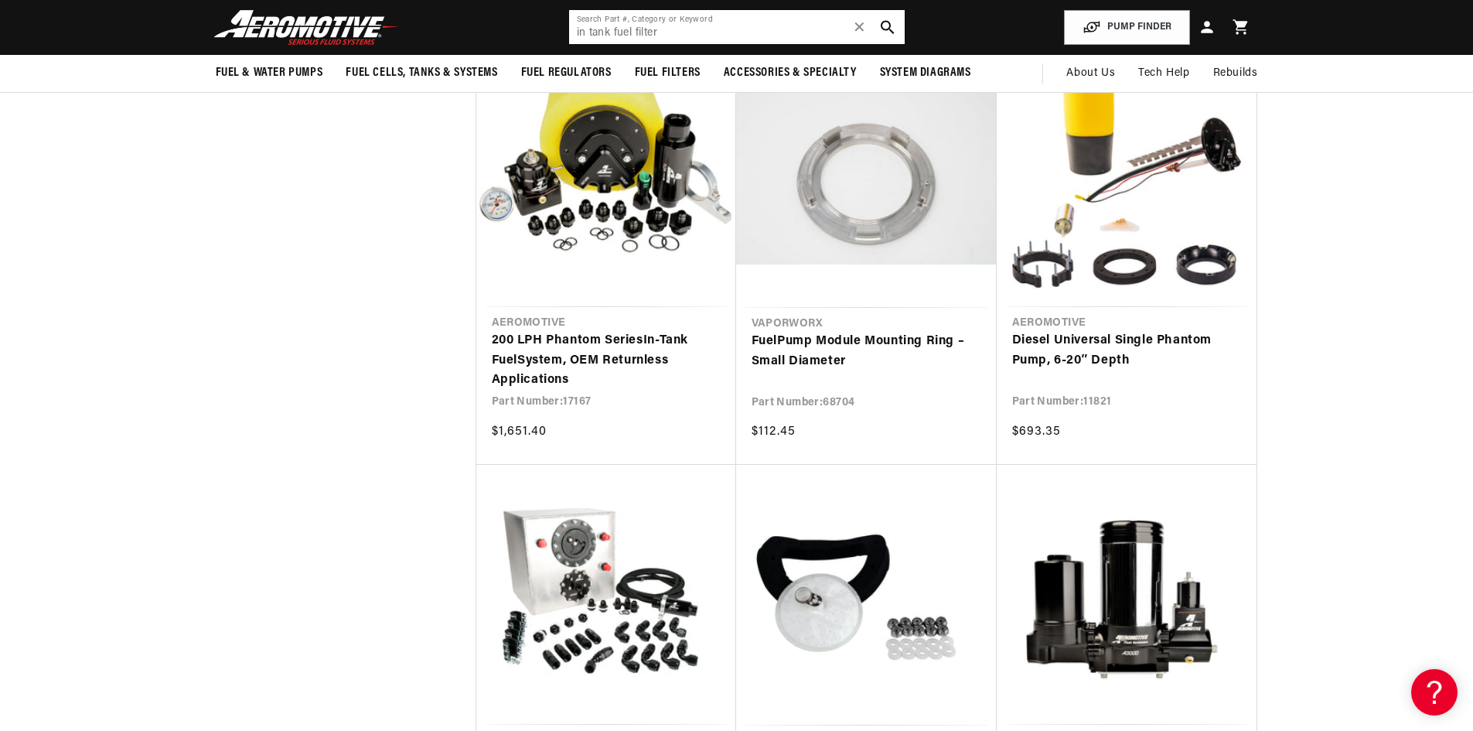
click at [612, 31] on input "in tank fuel filter" at bounding box center [737, 27] width 336 height 34
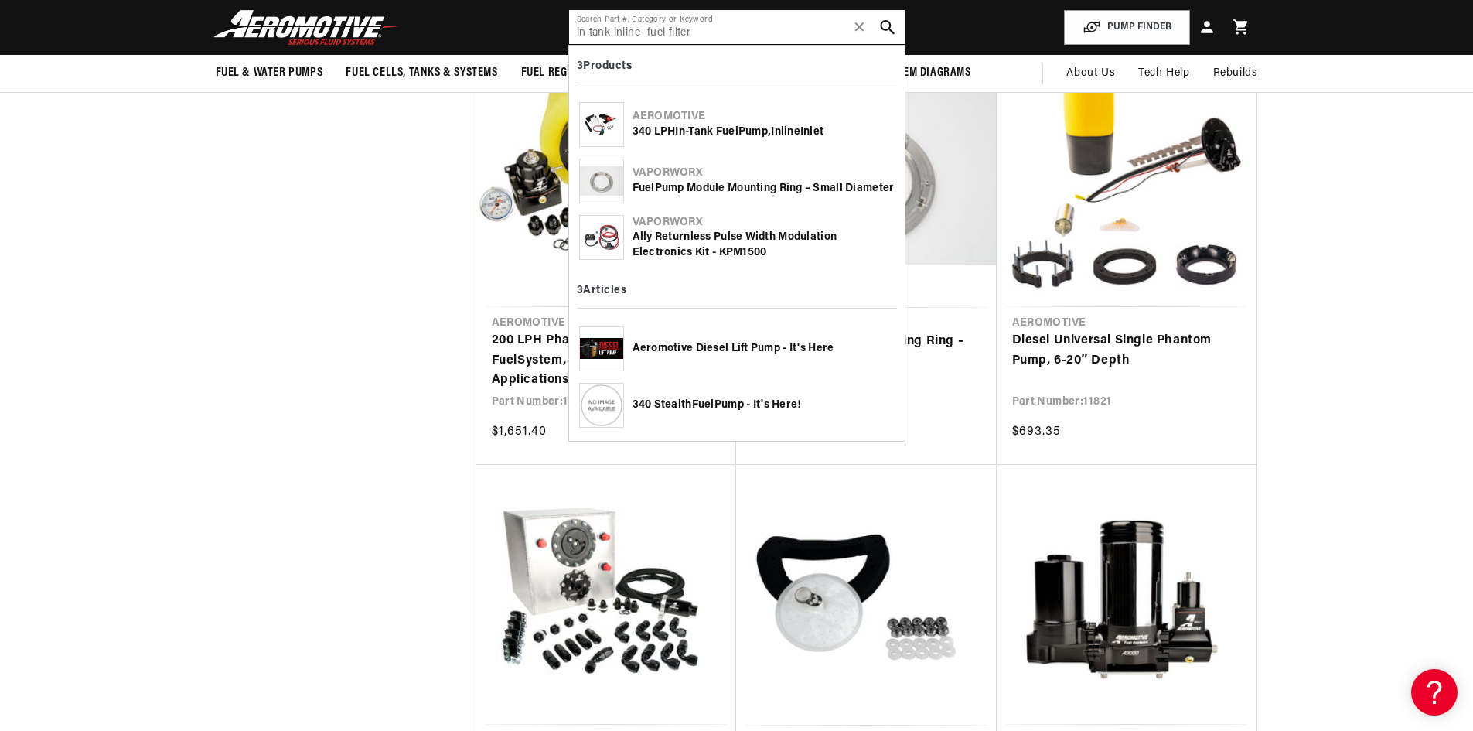
type input "in tank inline fuel filter"
click at [886, 23] on icon "search button" at bounding box center [887, 27] width 15 height 15
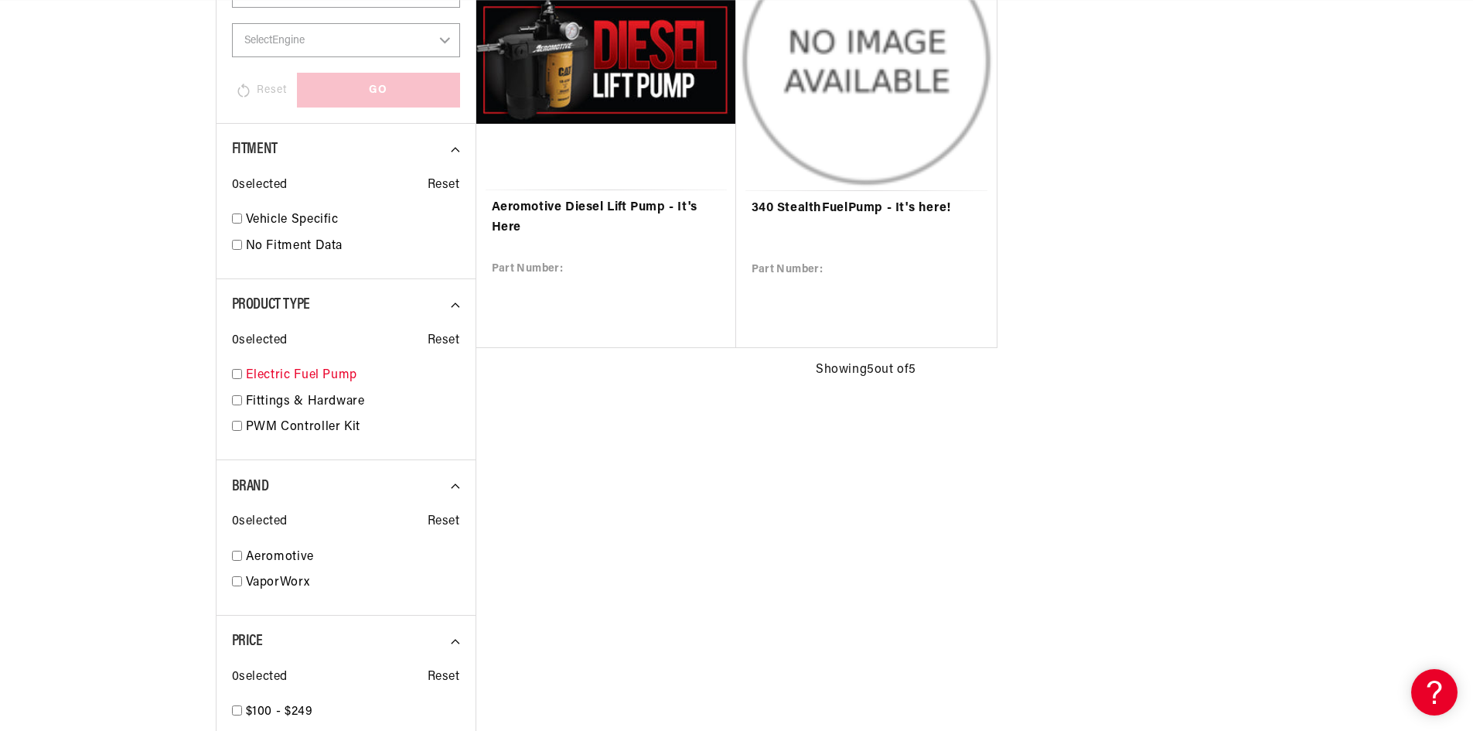
click at [237, 375] on input "checkbox" at bounding box center [237, 374] width 10 height 10
checkbox input "true"
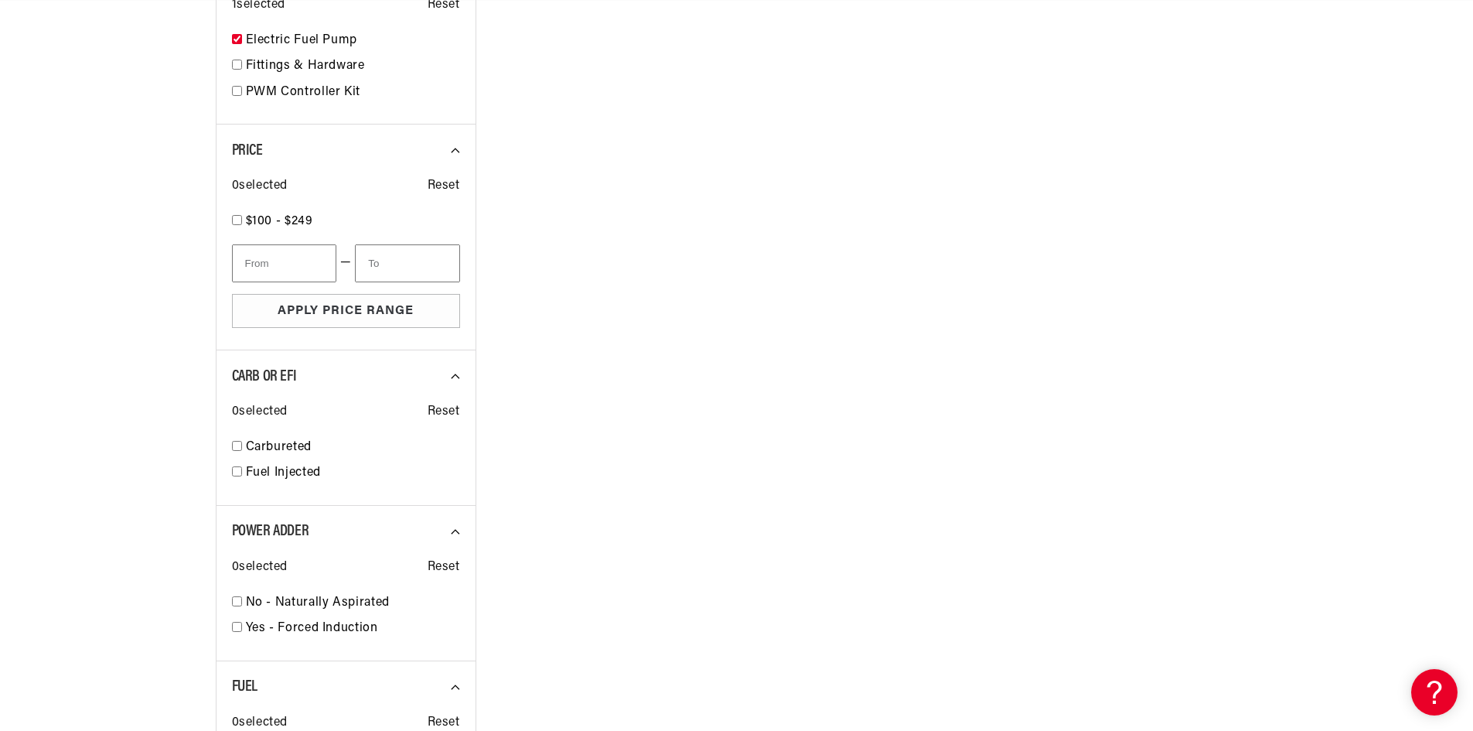
scroll to position [0, 17]
click at [238, 474] on input "checkbox" at bounding box center [237, 471] width 10 height 10
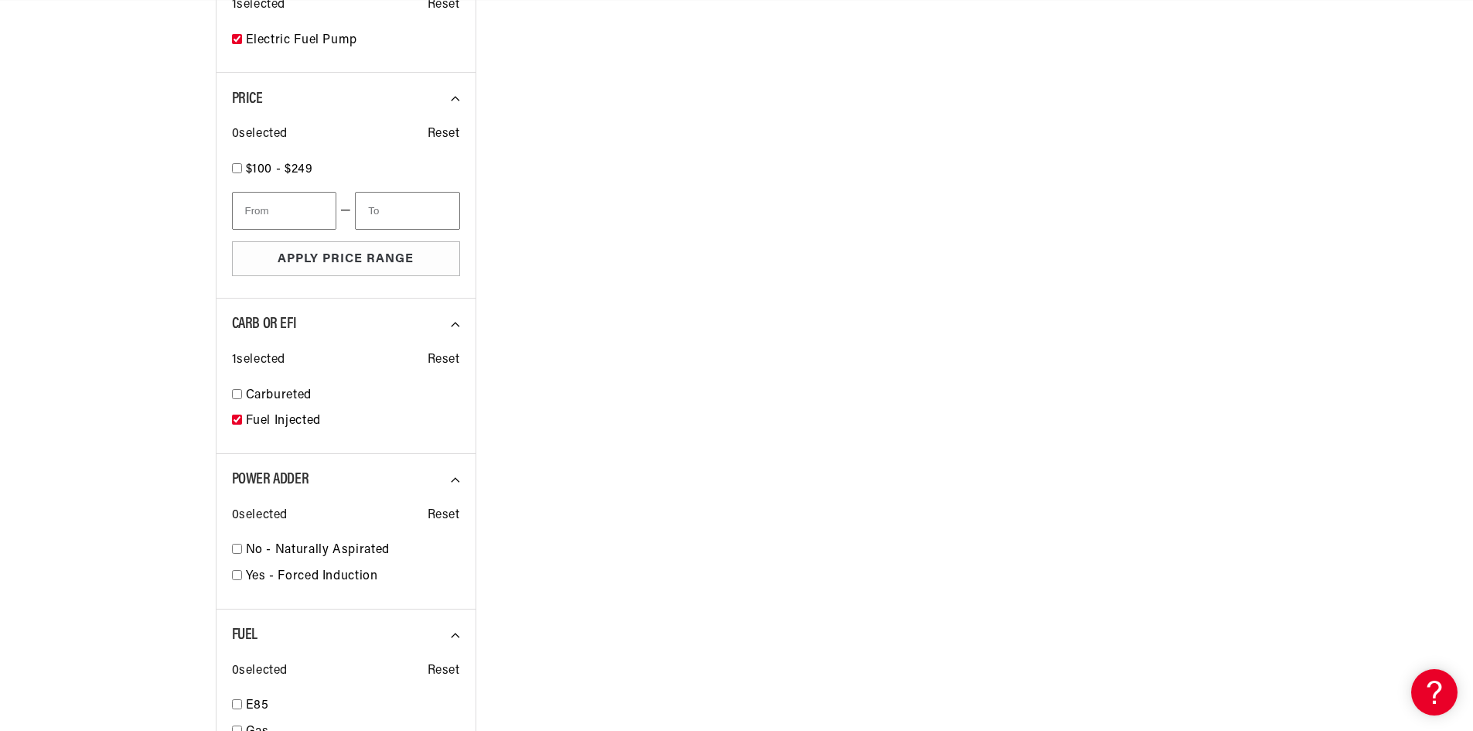
checkbox input "true"
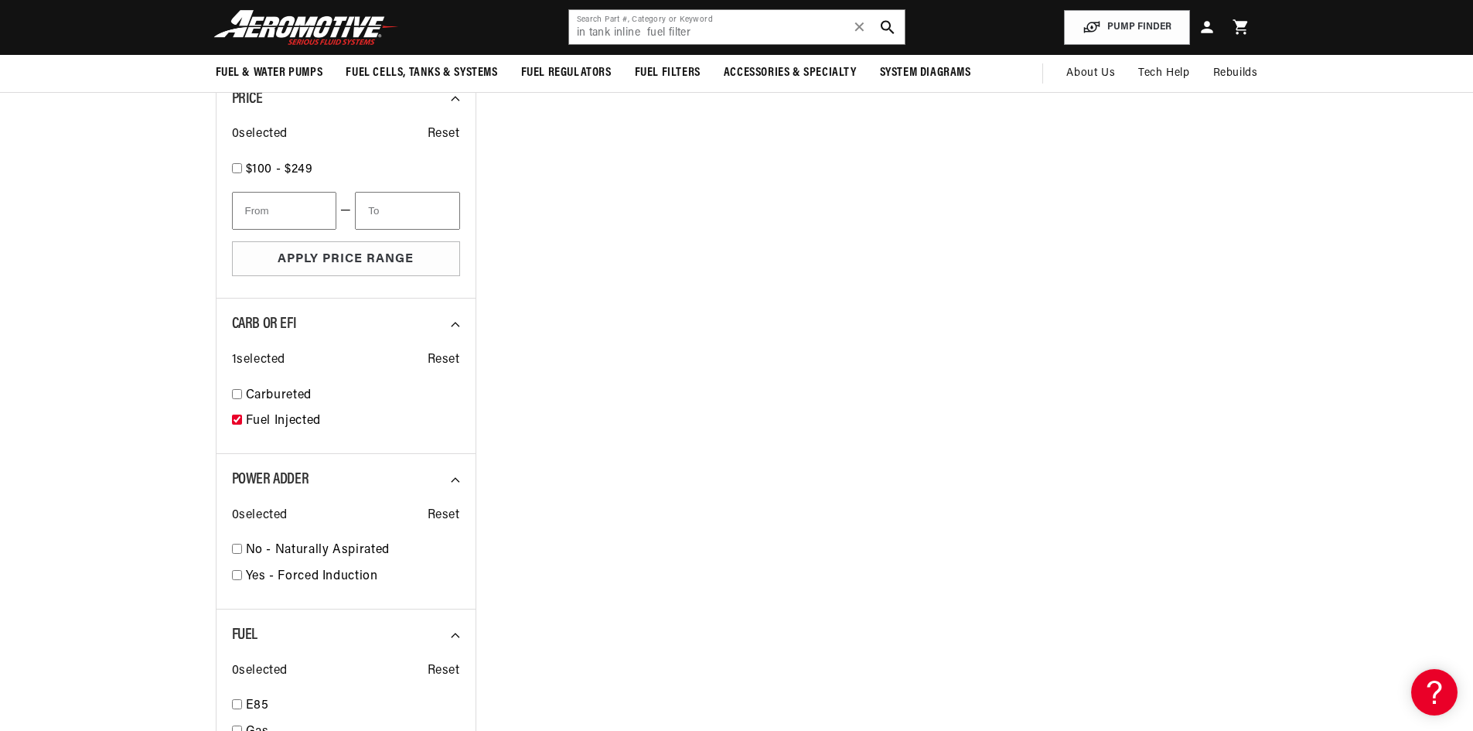
select select "Fuel-Injected"
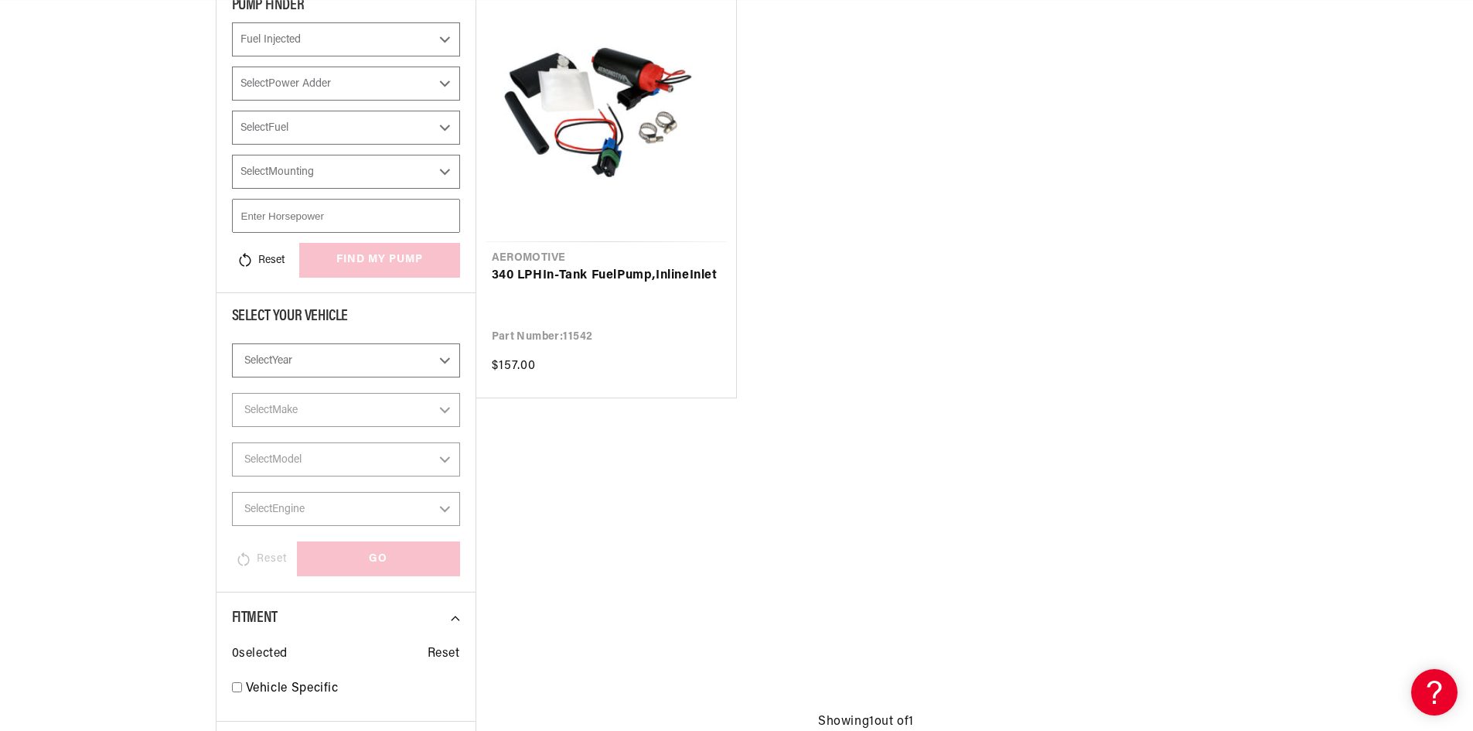
scroll to position [623, 0]
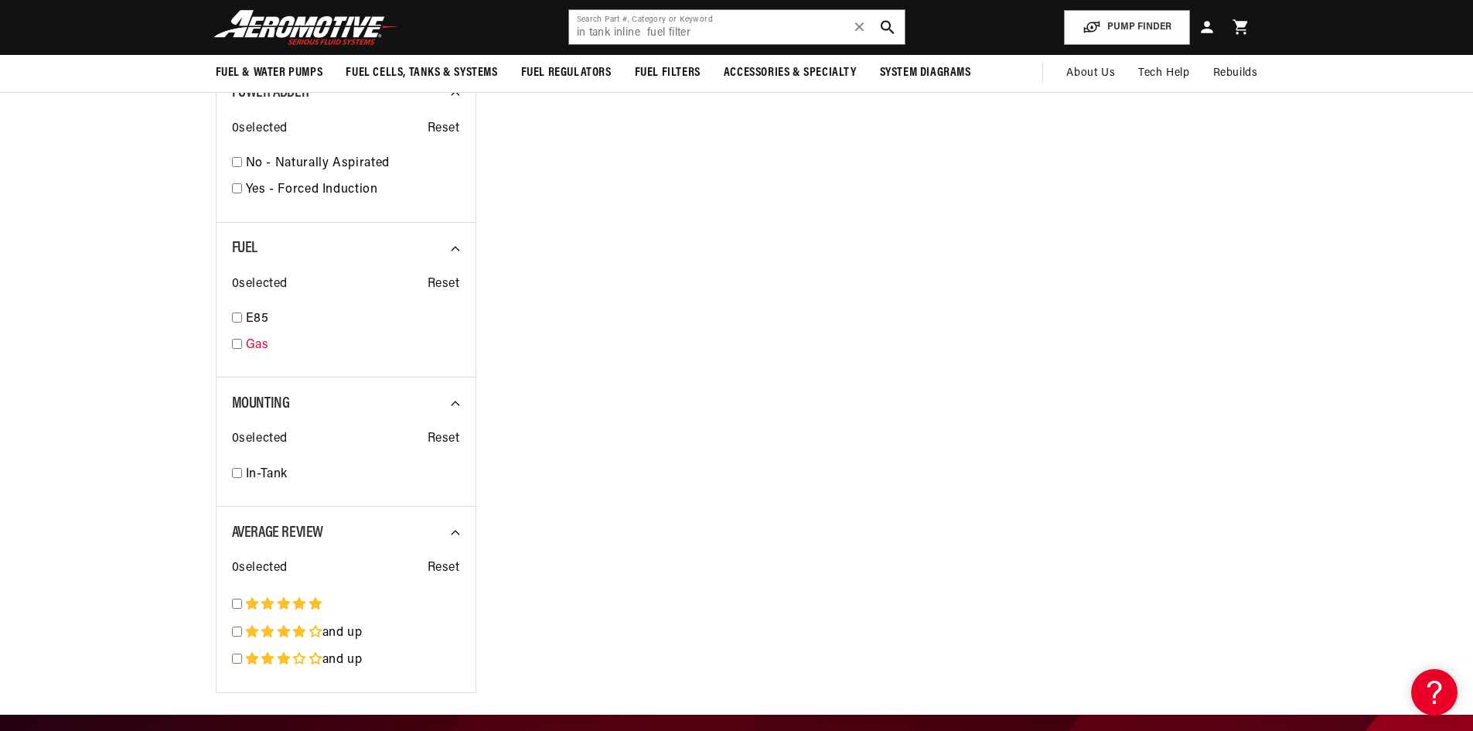
click at [236, 342] on input "checkbox" at bounding box center [237, 344] width 10 height 10
checkbox input "true"
select select "Fuel-Injected"
select select "Gas"
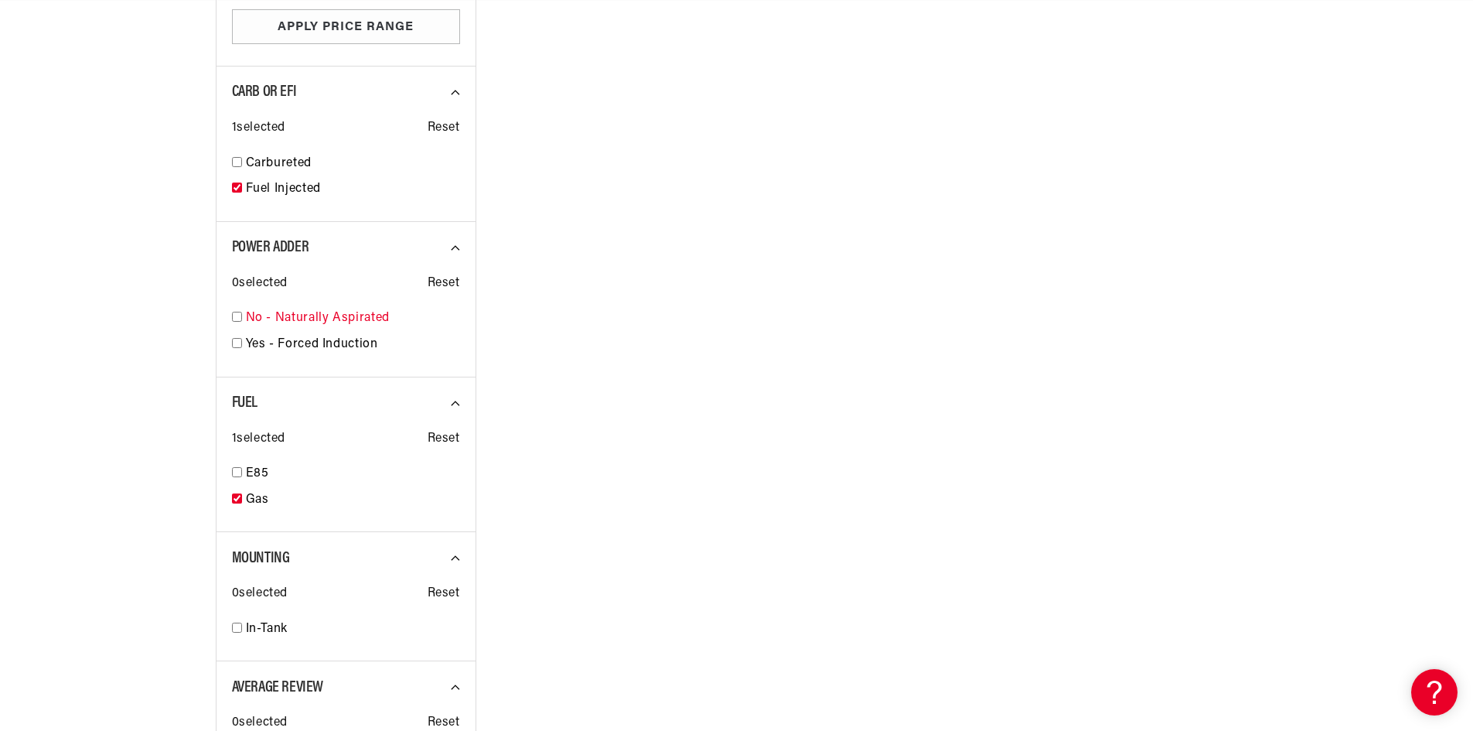
click at [234, 319] on input "checkbox" at bounding box center [237, 317] width 10 height 10
checkbox input "true"
select select "Fuel-Injected"
select select "No-Naturally-Aspirated"
select select "Gas"
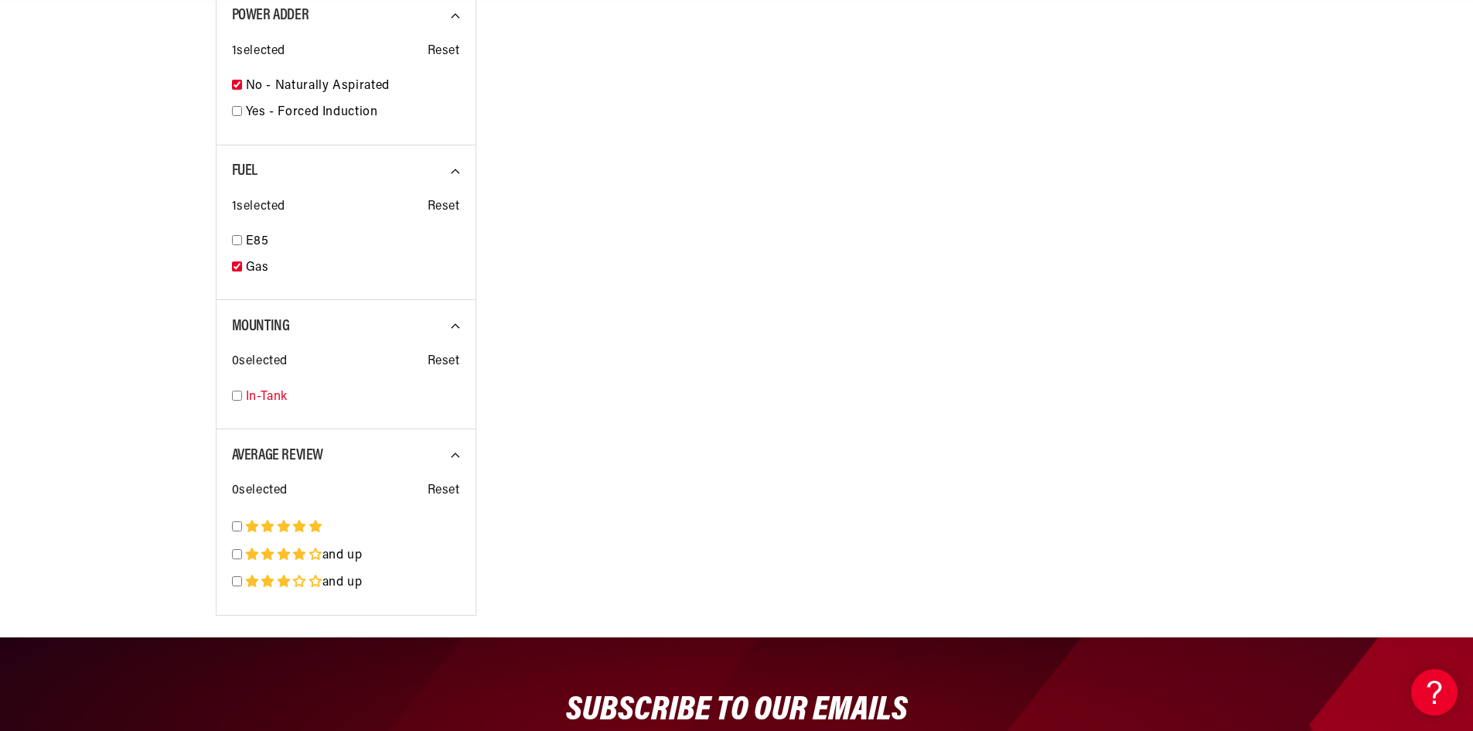
click at [235, 397] on input "checkbox" at bounding box center [237, 395] width 10 height 10
checkbox input "true"
select select "Fuel-Injected"
select select "No-Naturally-Aspirated"
select select "Gas"
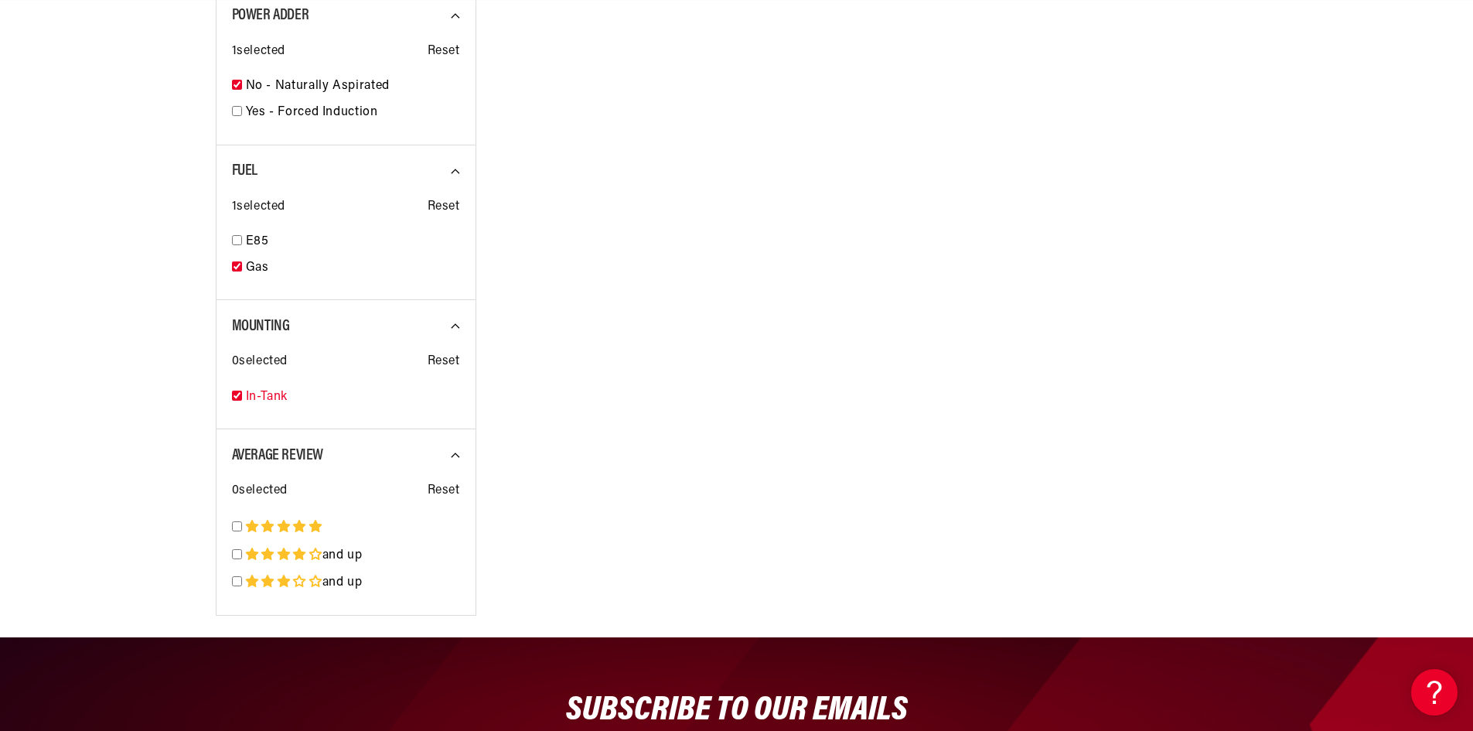
select select "In-Tank"
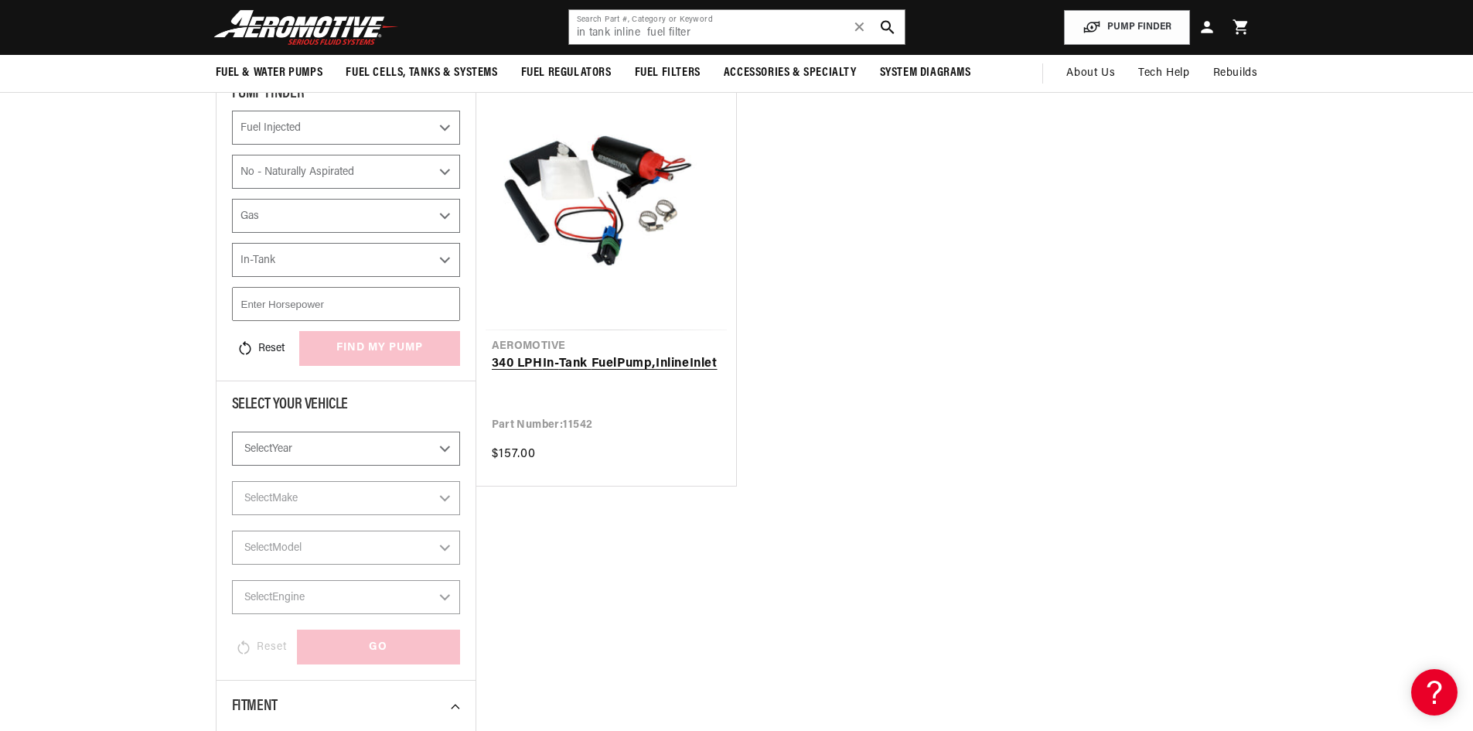
click at [566, 354] on link "340 LPH In - Tank Fuel Pump, Inline Inlet" at bounding box center [606, 364] width 229 height 20
select select "CarbOrEFI"
select select "PowerAdder"
select select "Fuel"
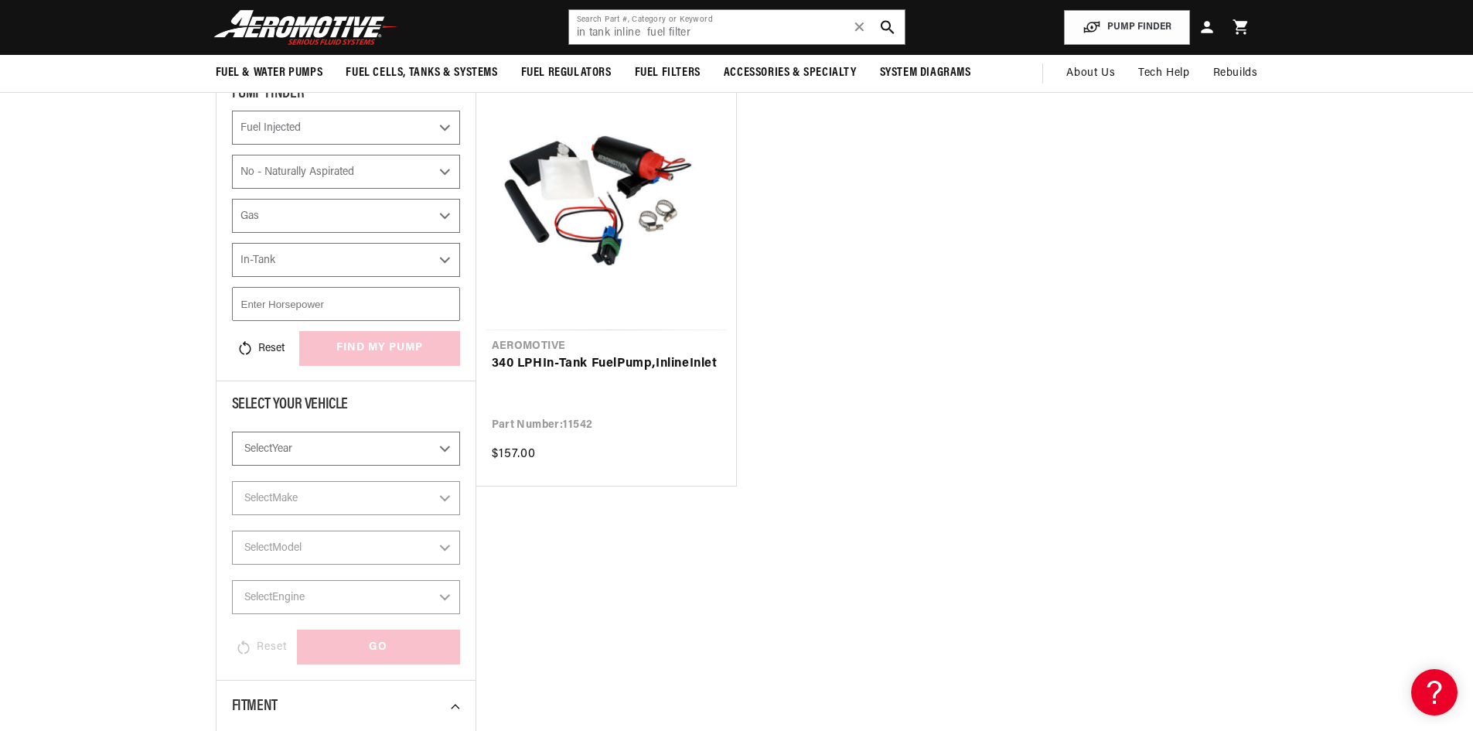
select select "Mounting"
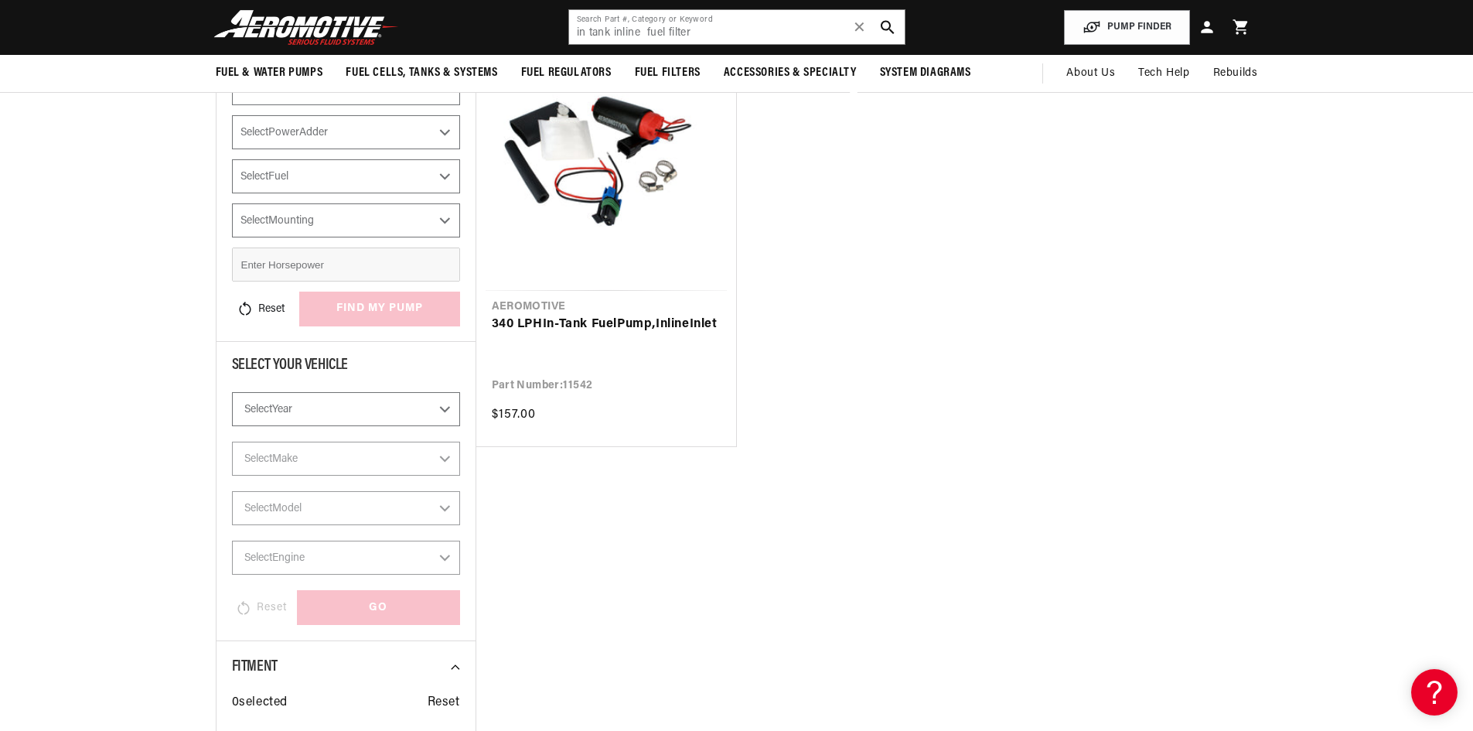
checkbox input "false"
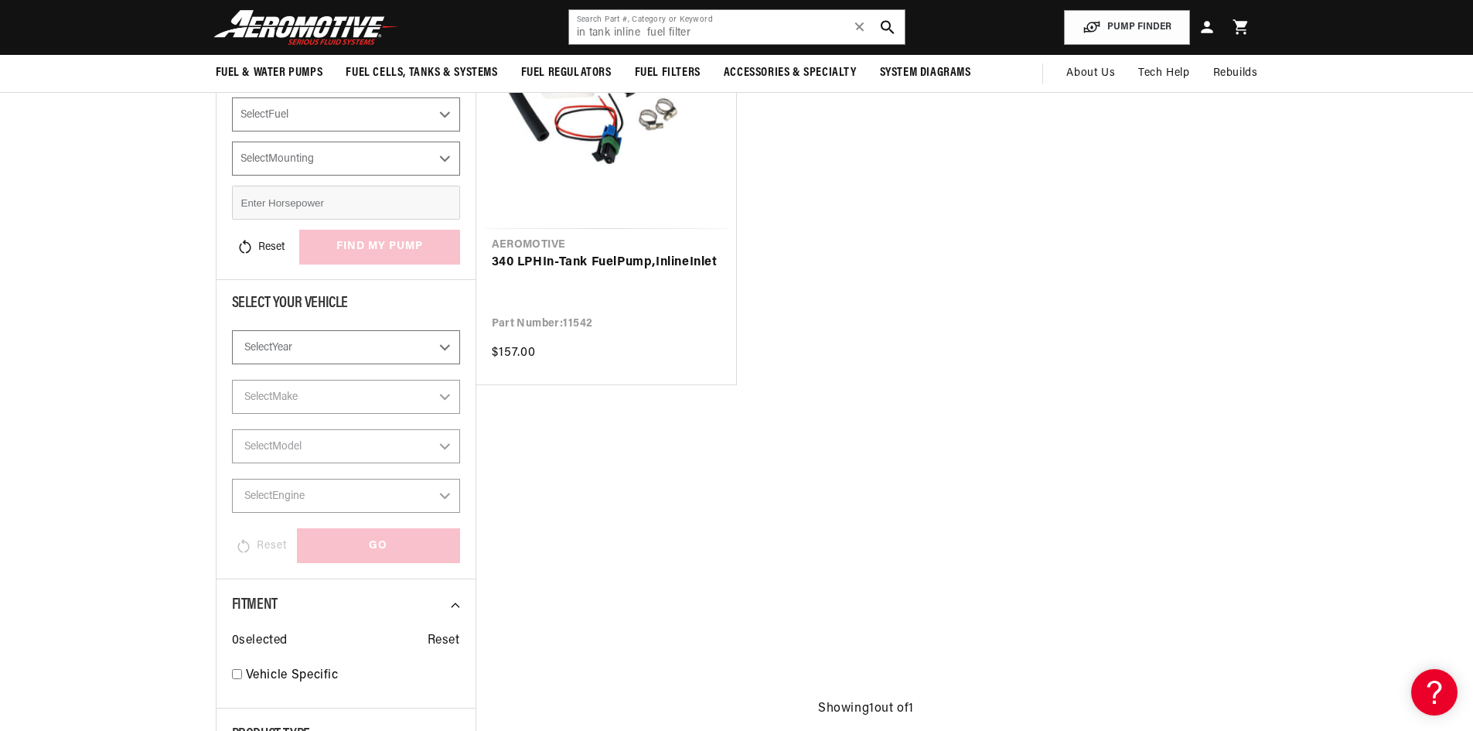
select select "Fuel-Injected"
select select "No-Naturally-Aspirated"
select select "Gas"
select select "Mounting"
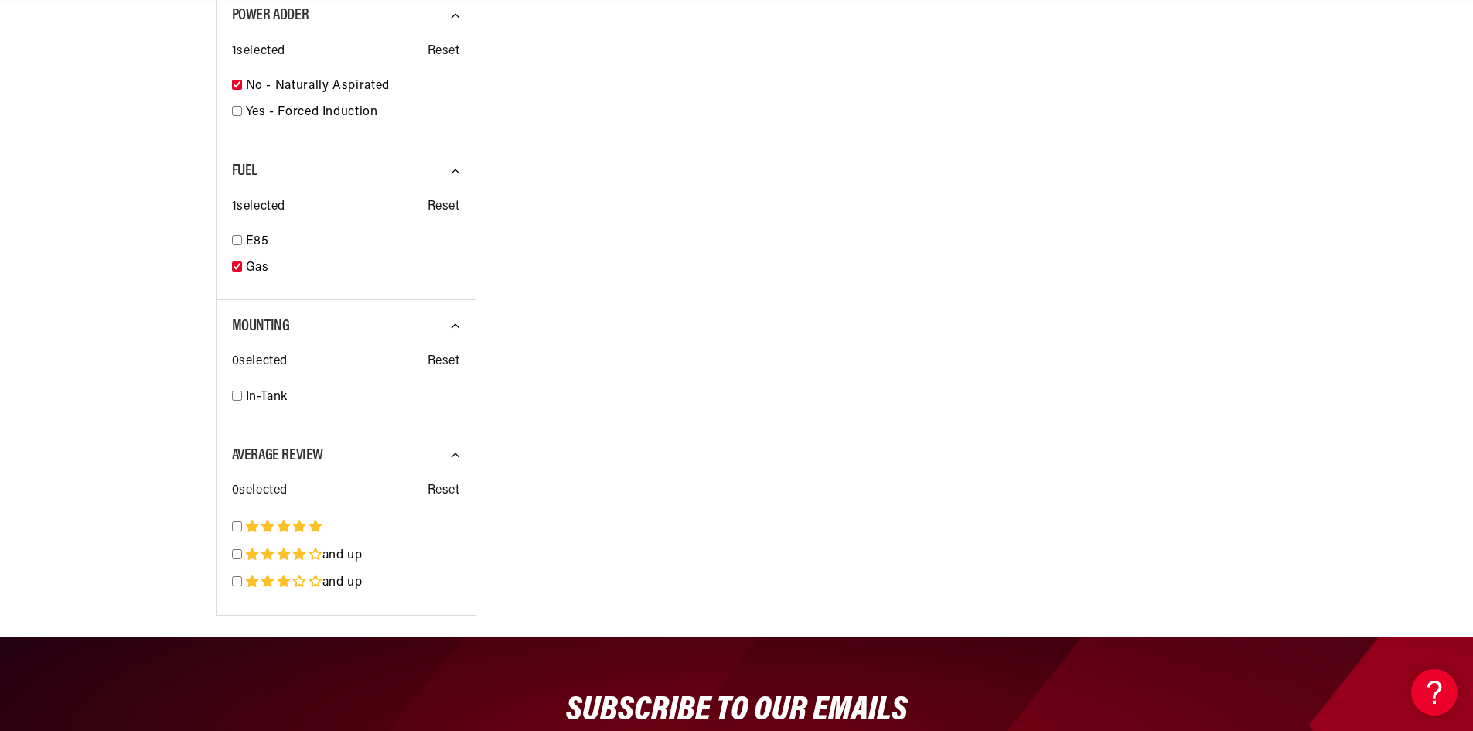
scroll to position [0, 1961]
select select "CarbOrEFI"
select select "PowerAdder"
select select "Fuel"
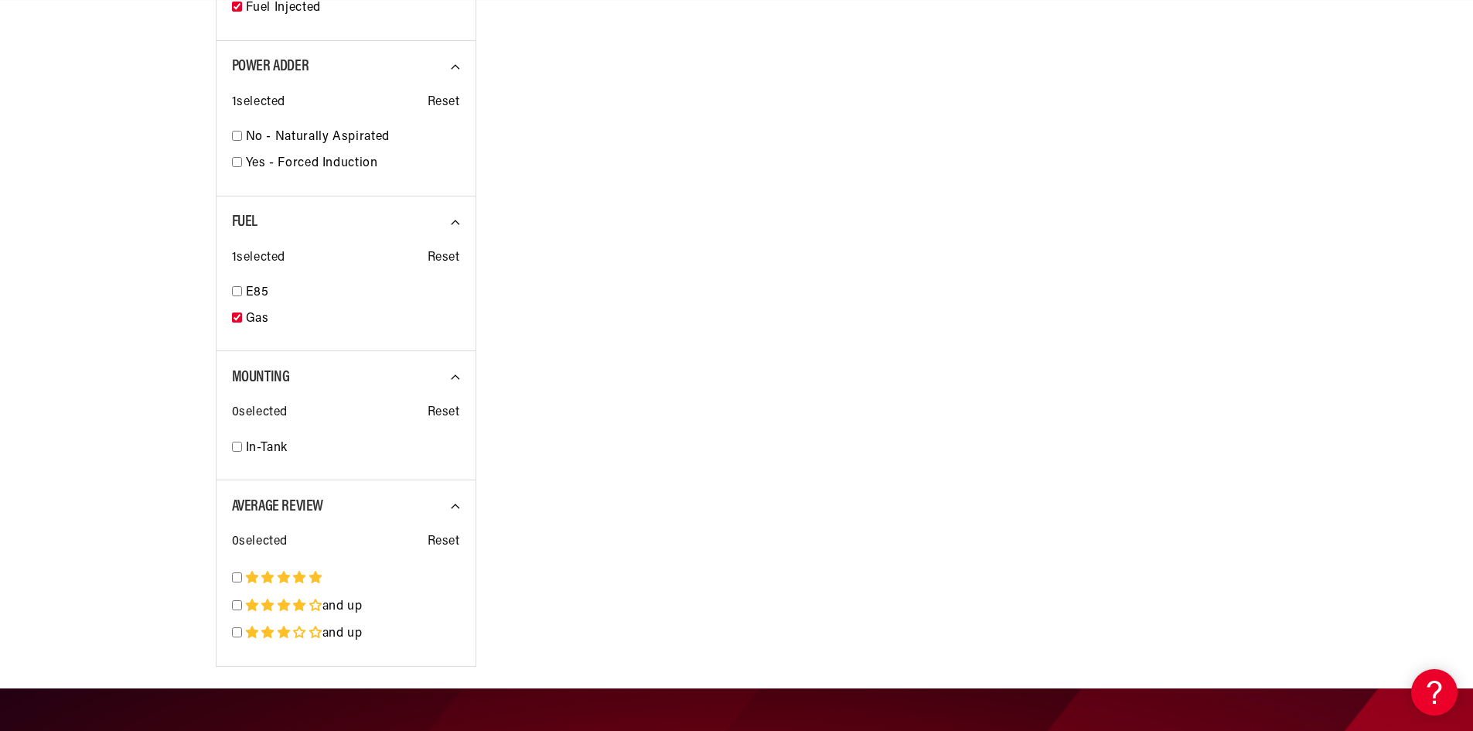
checkbox input "false"
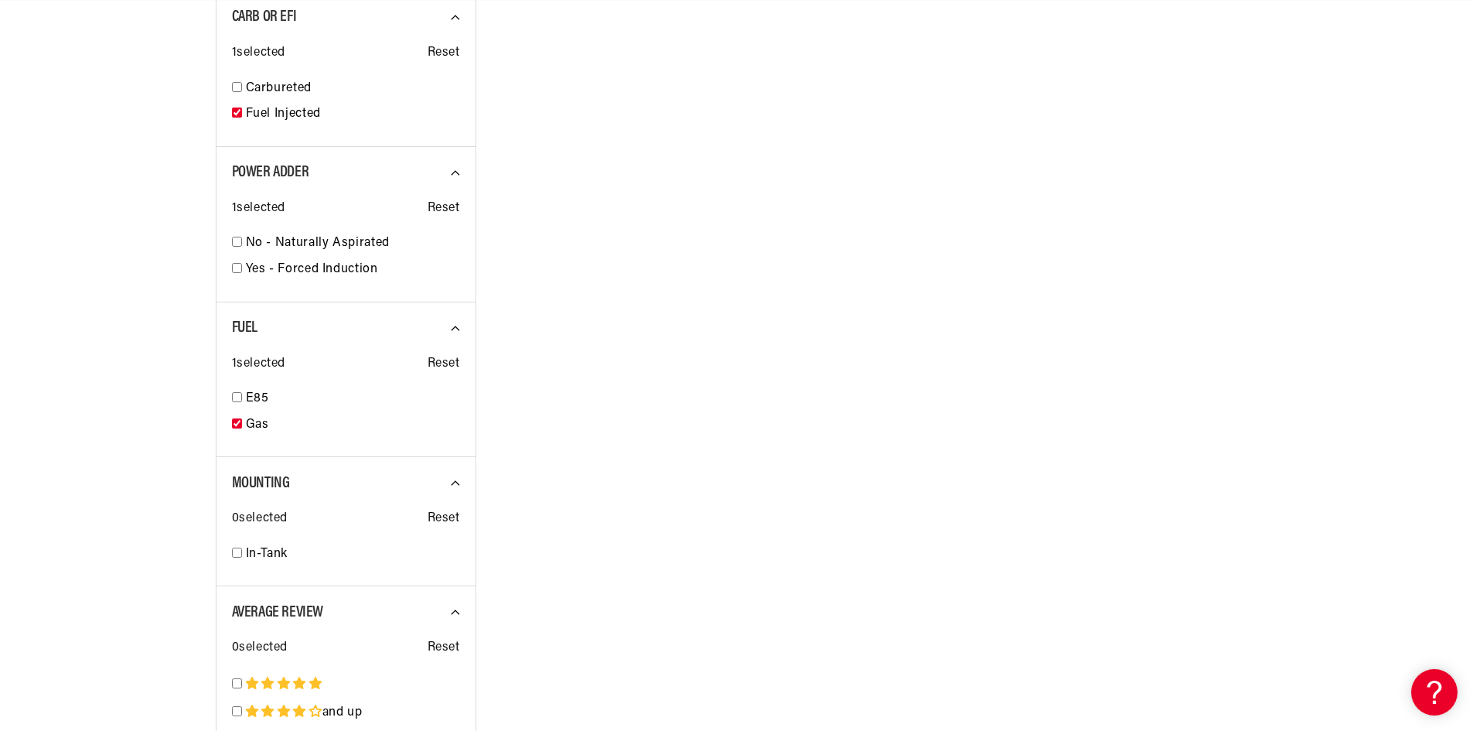
select select "Fuel-Injected"
select select "Power Adder"
select select "Gas"
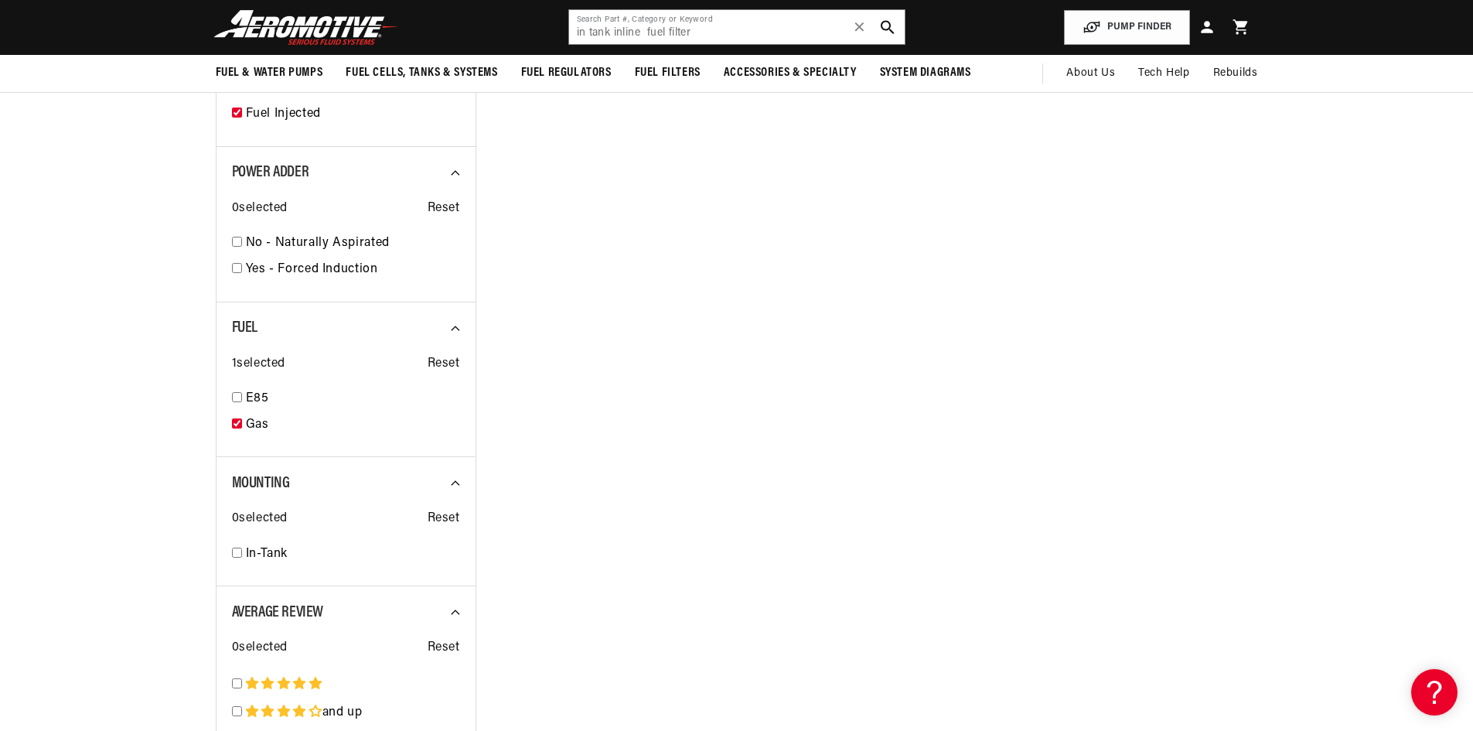
scroll to position [1311, 0]
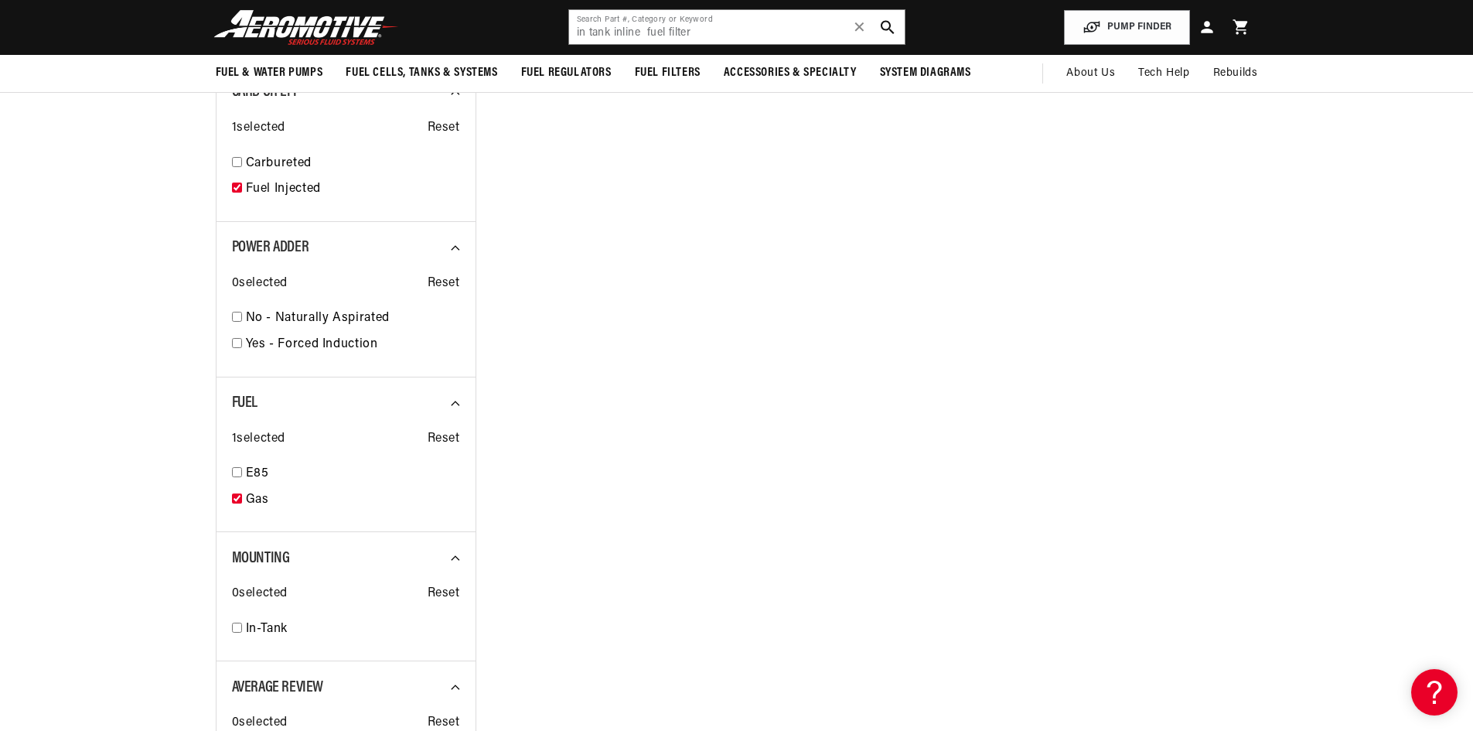
select select "CarbOrEFI"
select select "Fuel"
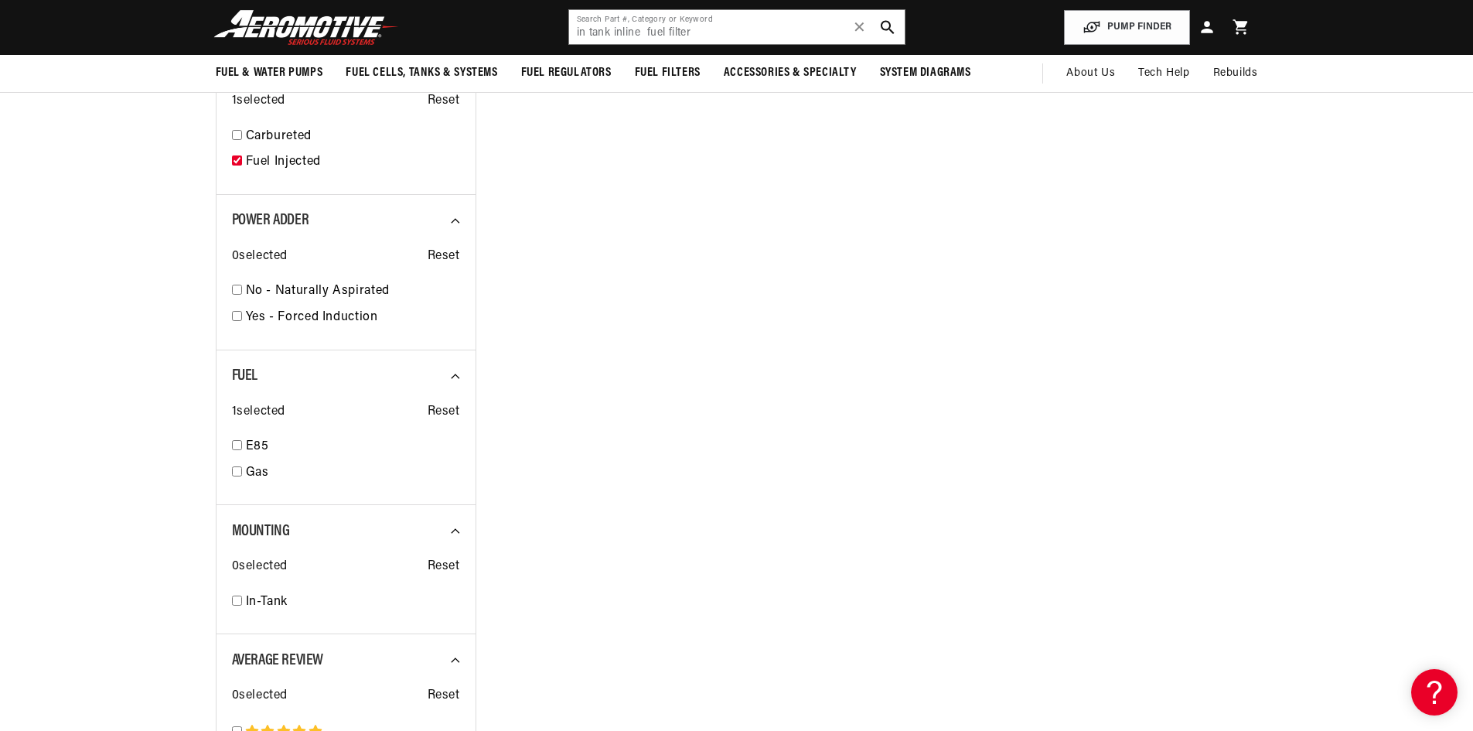
checkbox input "false"
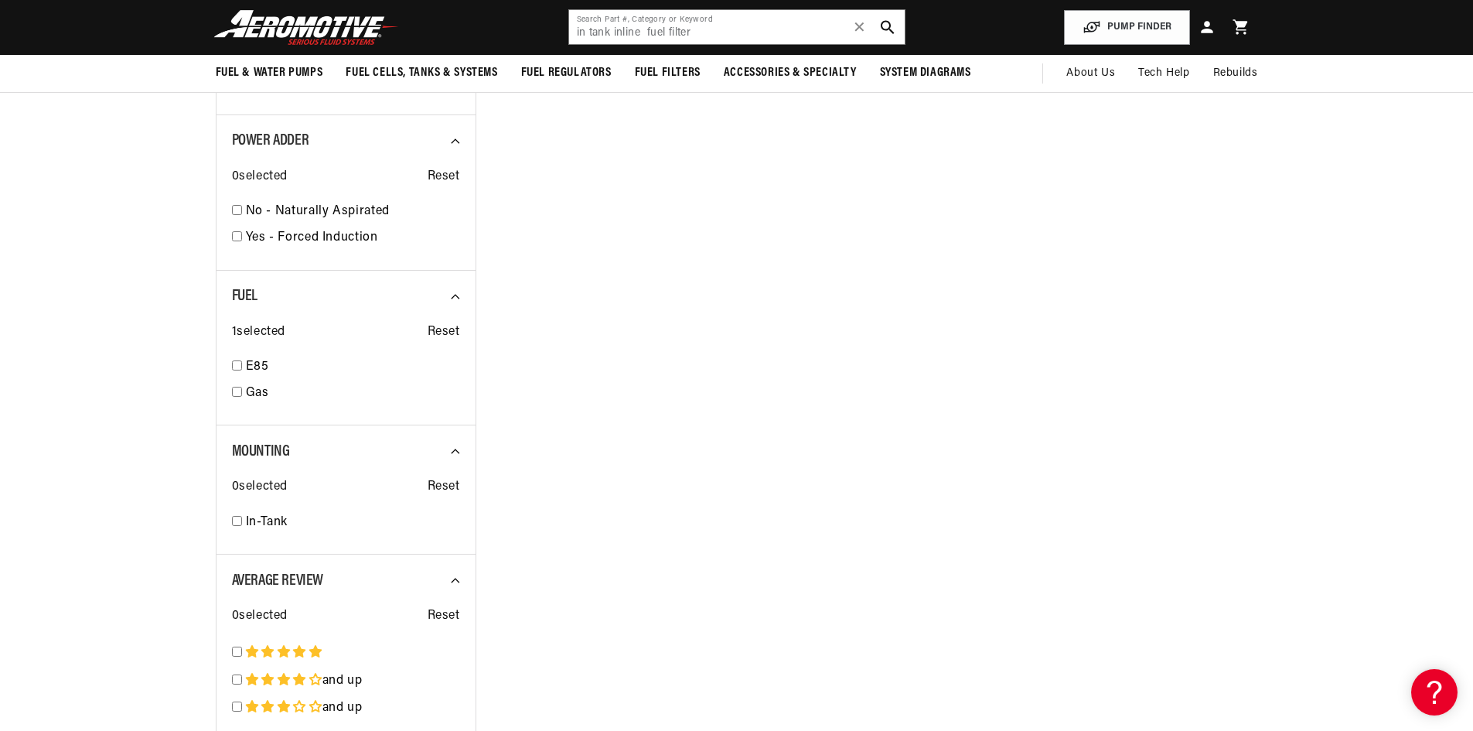
select select "Fuel-Injected"
select select "Fuel"
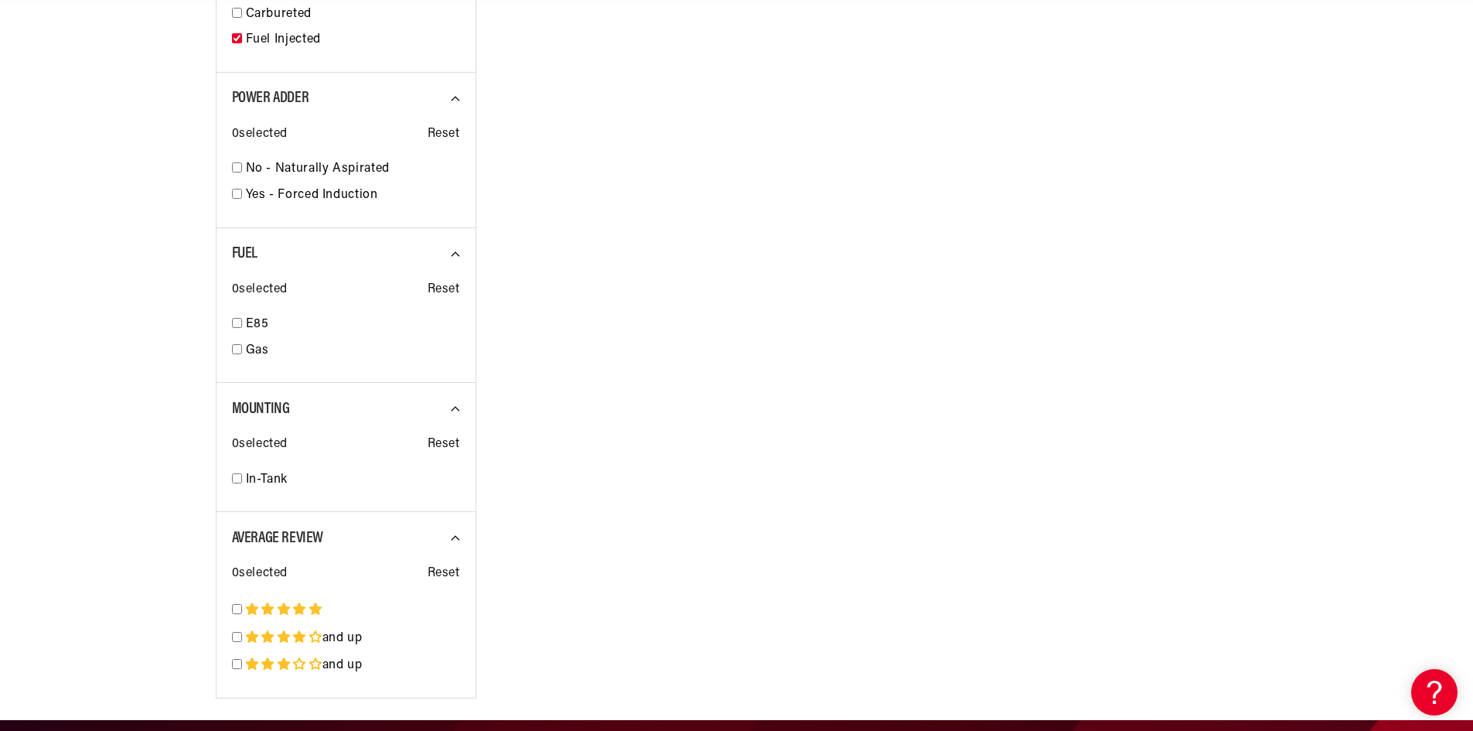
scroll to position [1465, 0]
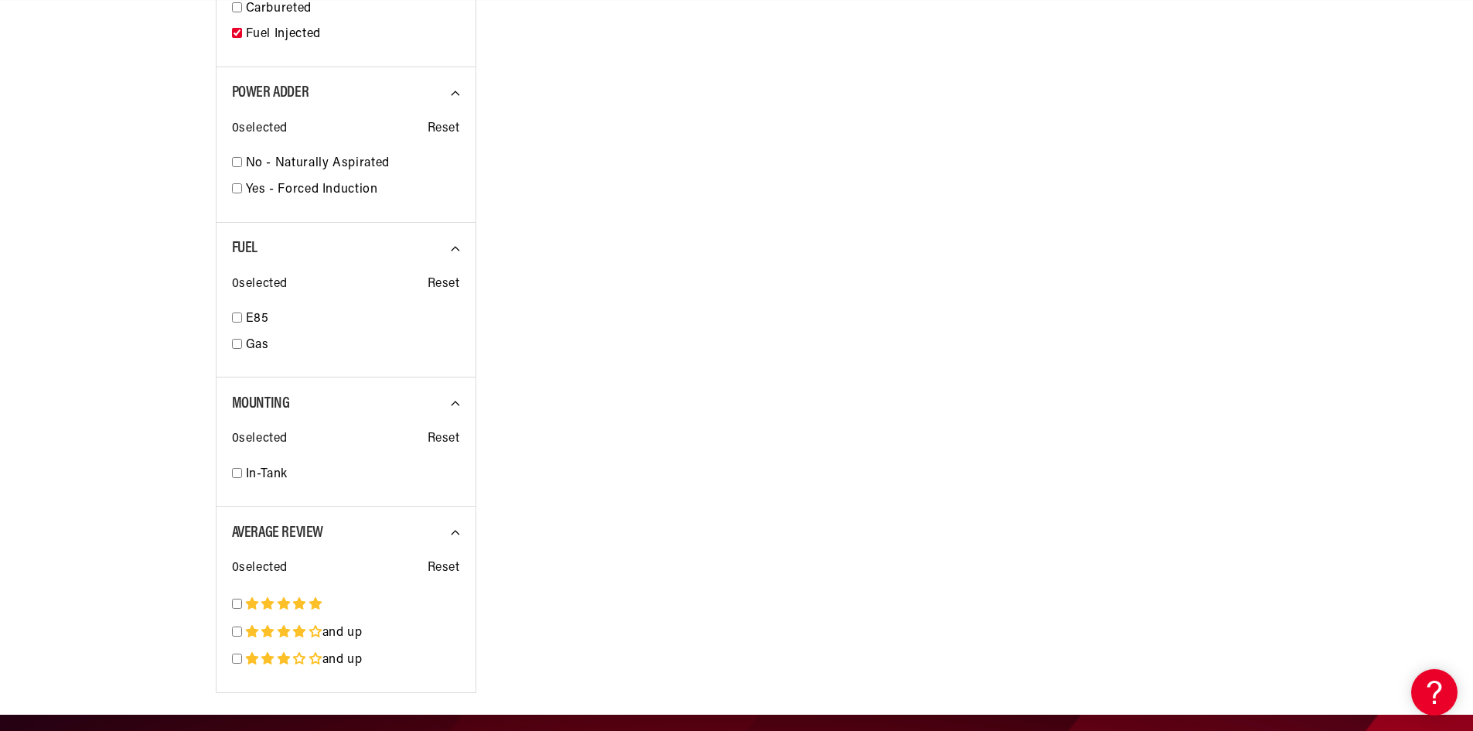
select select "CarbOrEFI"
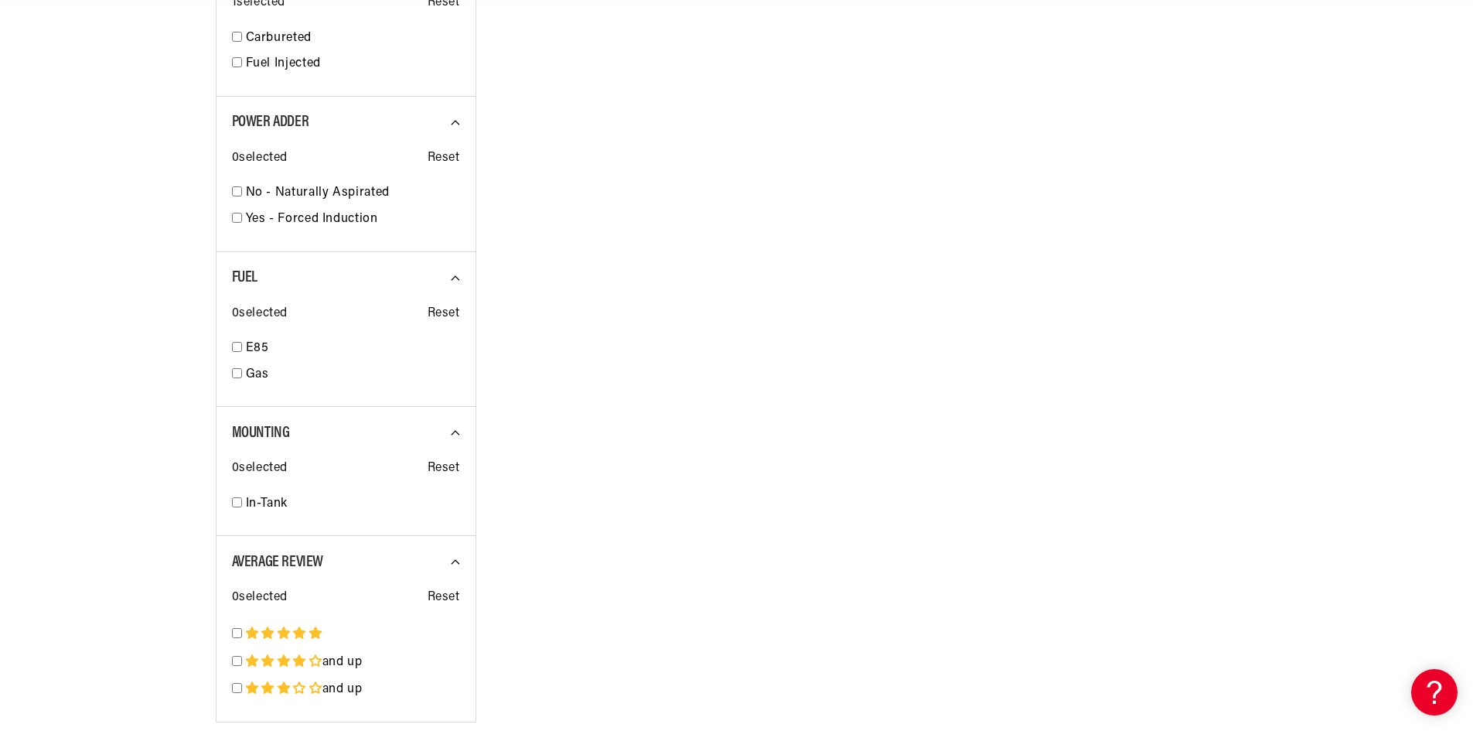
checkbox input "false"
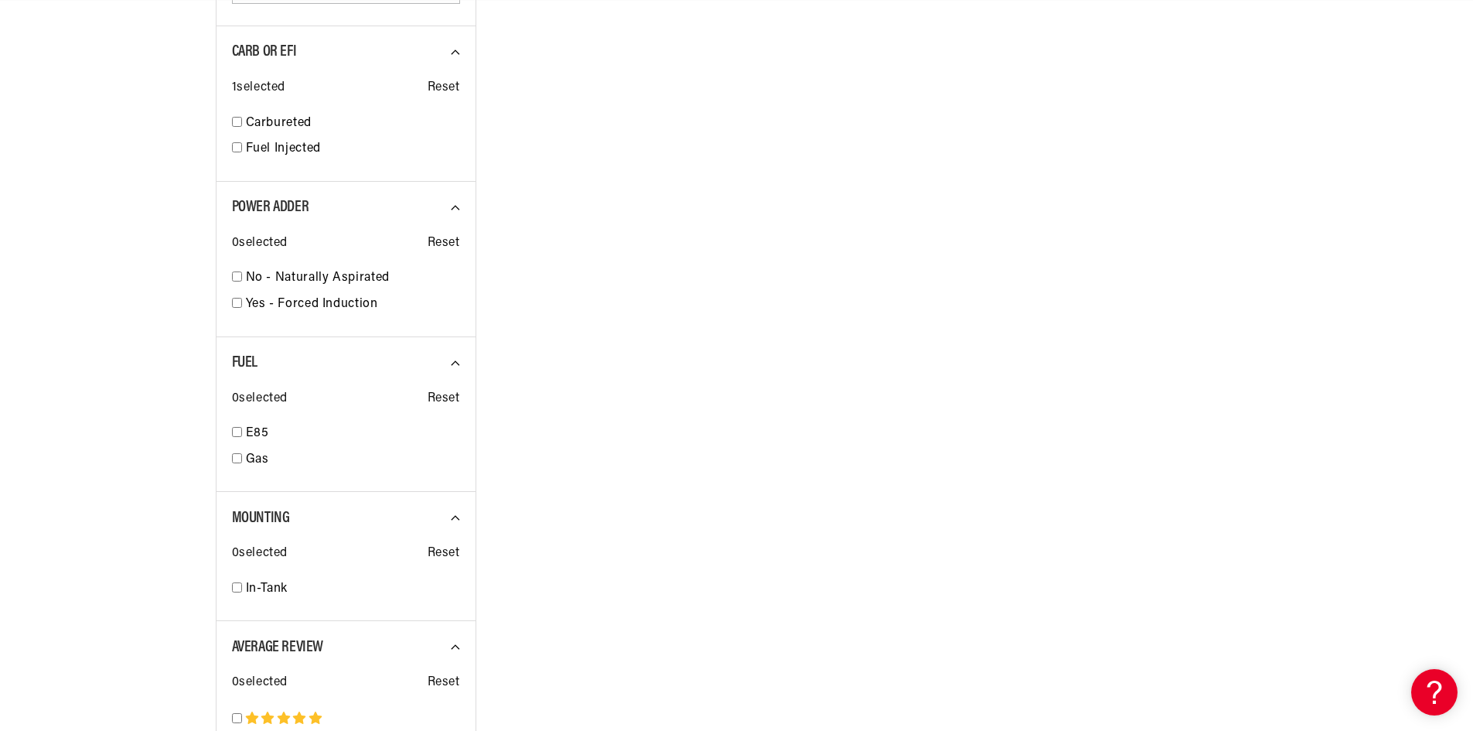
select select "CARB or EFI"
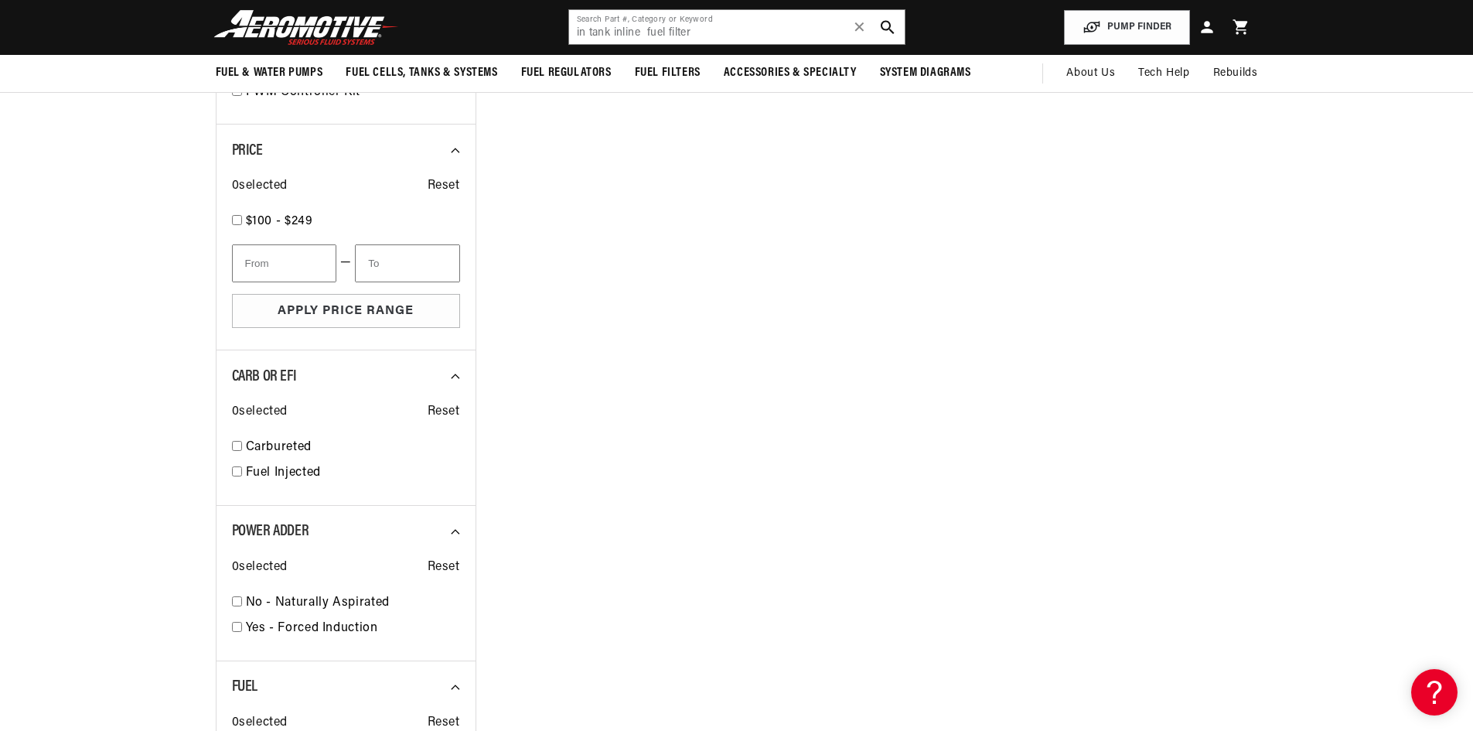
scroll to position [0, 334]
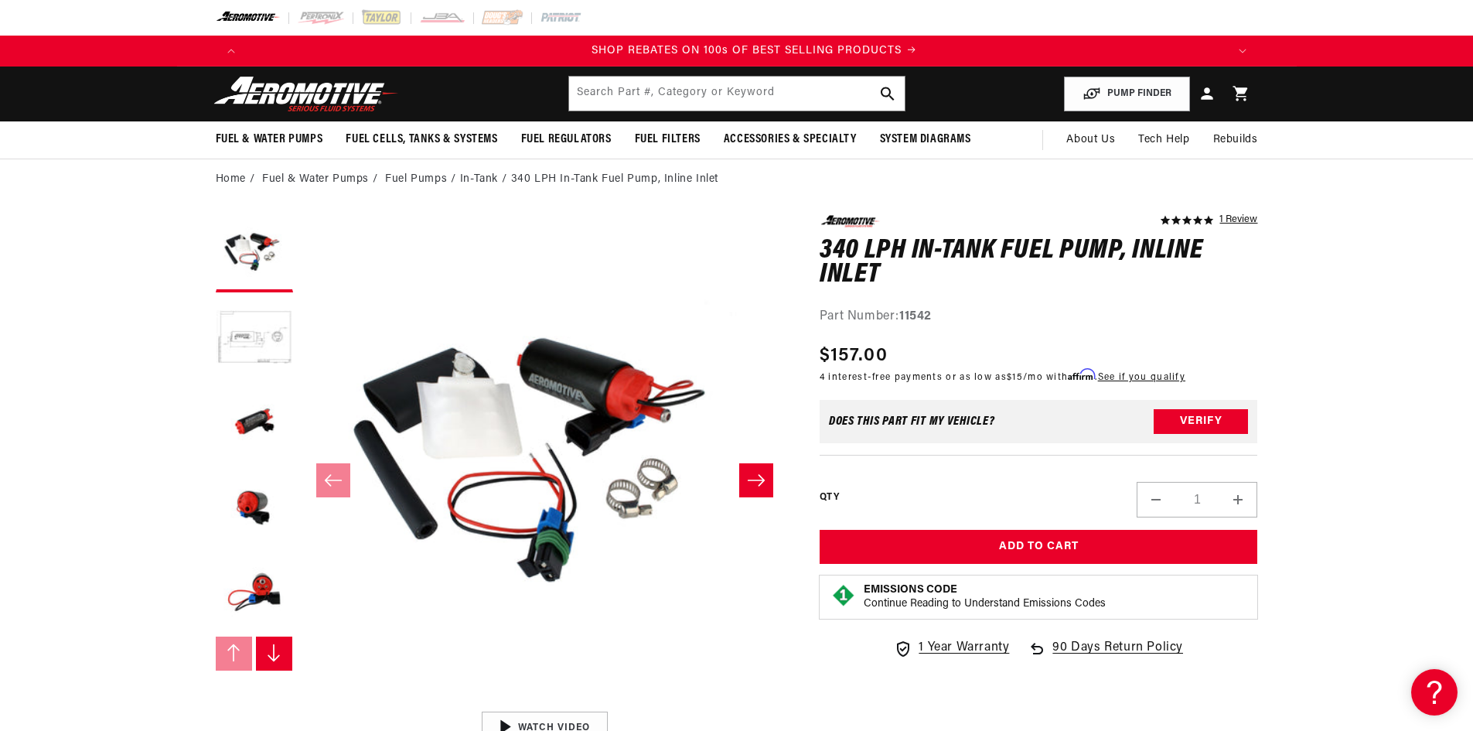
scroll to position [0, 1961]
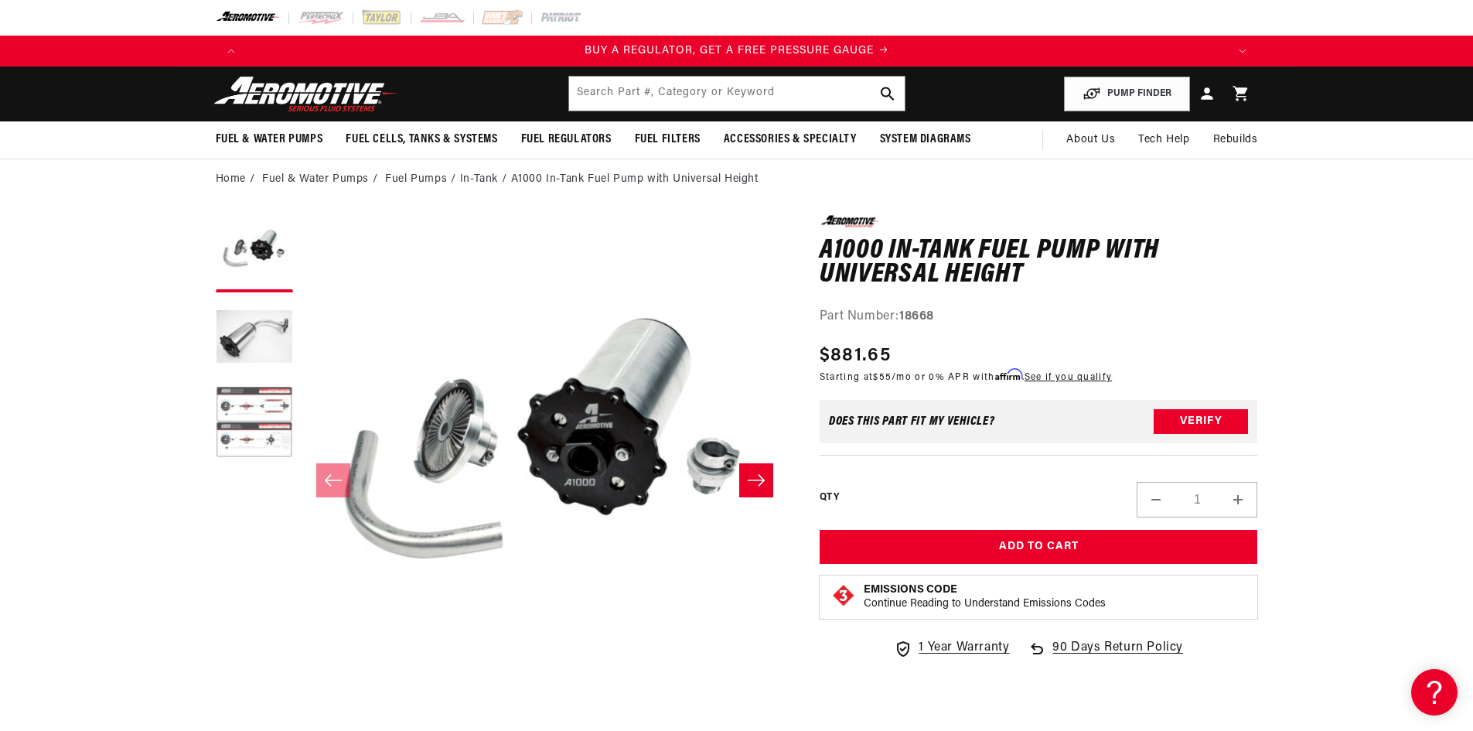
click at [244, 407] on button "Load image 3 in gallery view" at bounding box center [254, 423] width 77 height 77
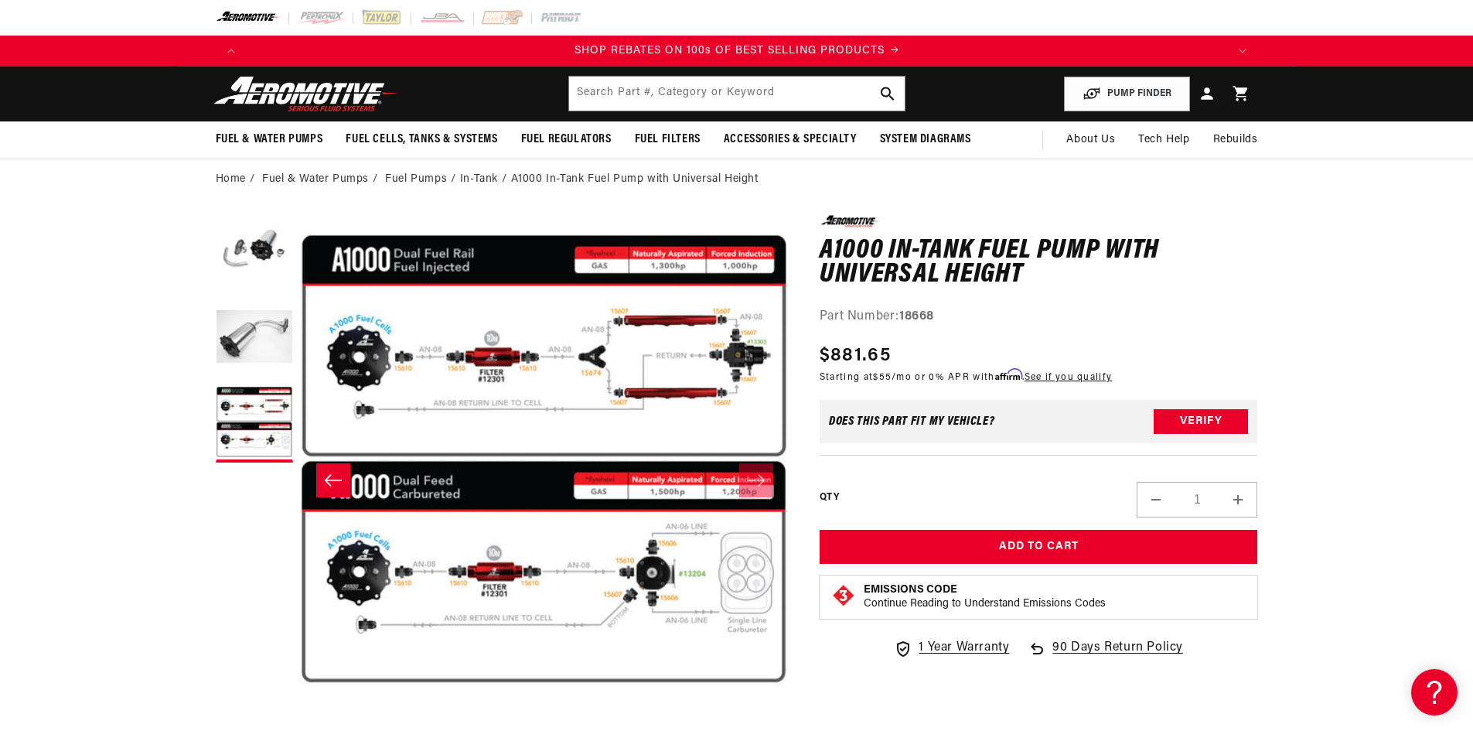
scroll to position [0, 1961]
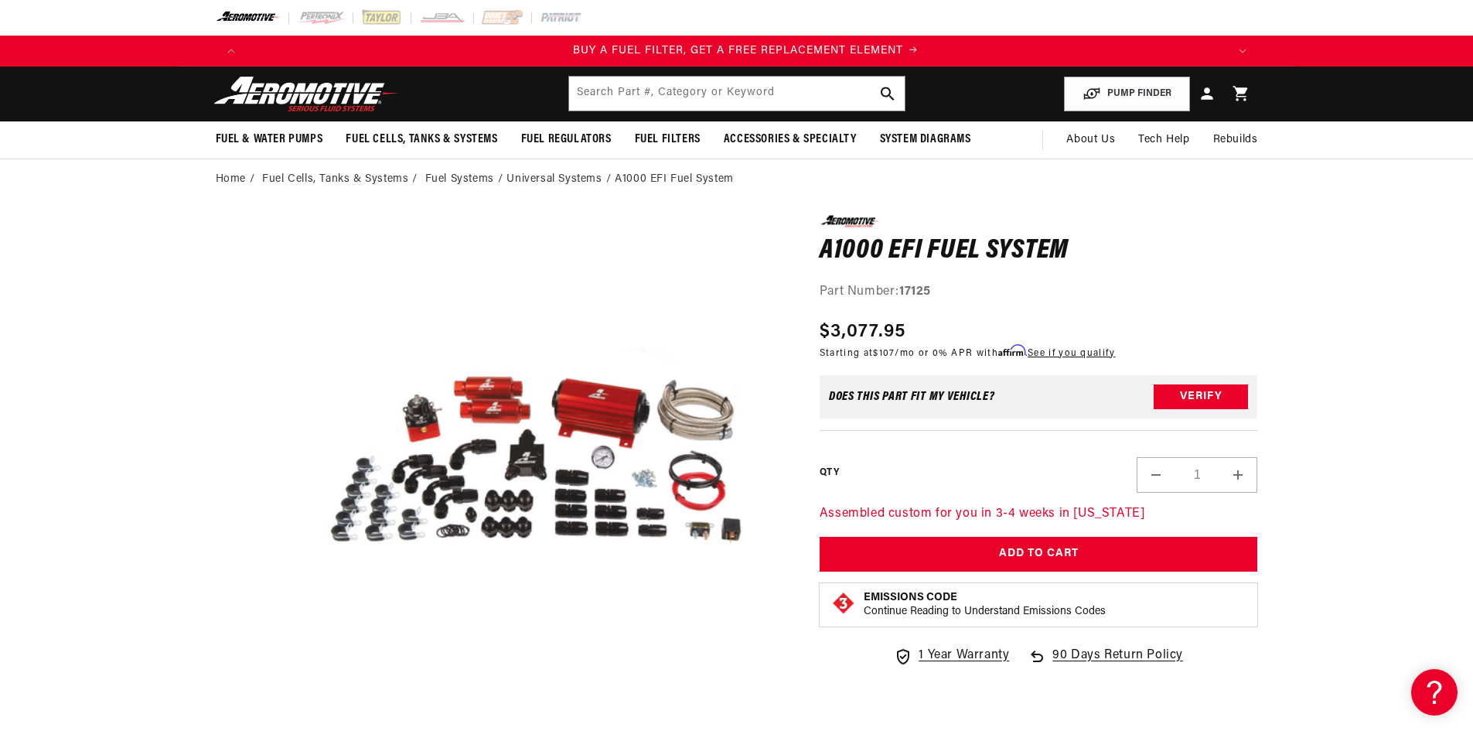
scroll to position [0, 980]
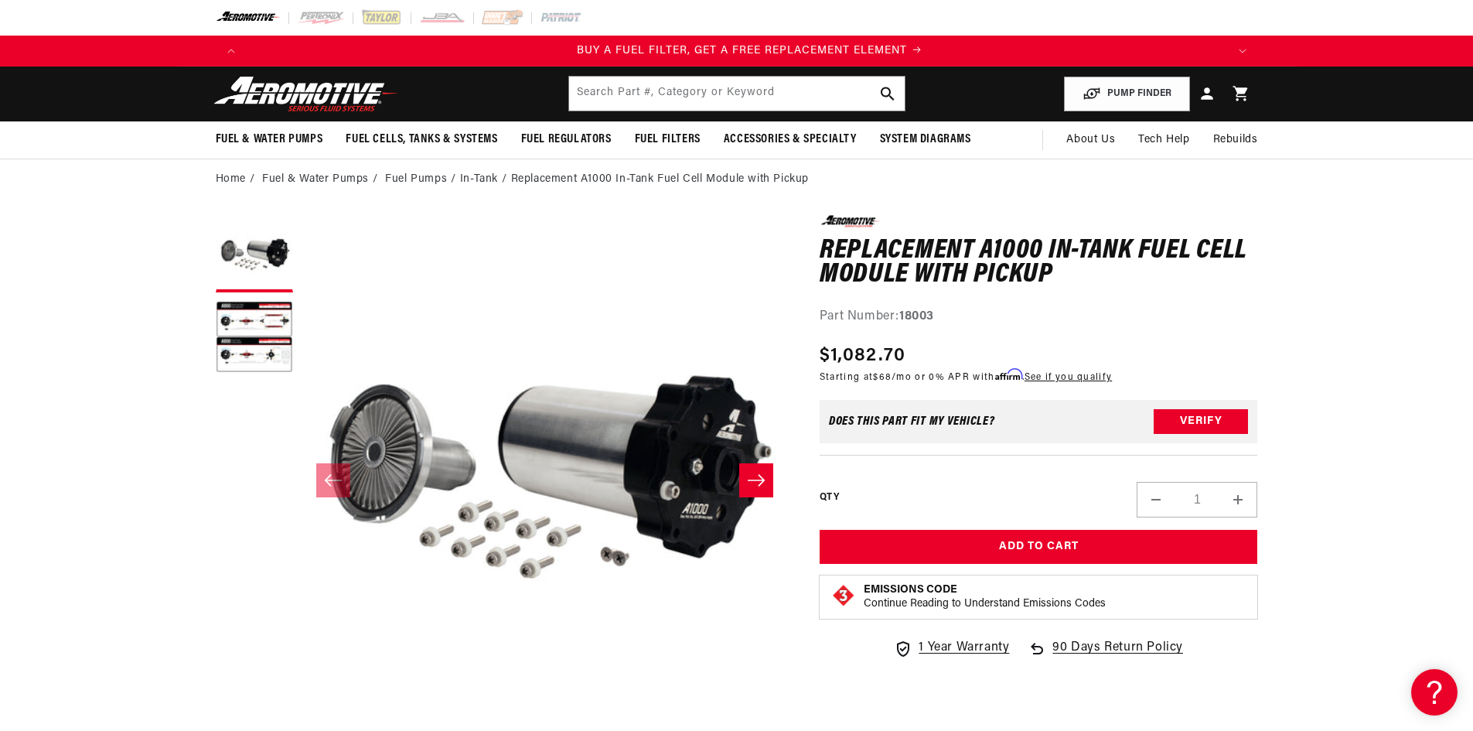
scroll to position [0, 980]
